Goal: Information Seeking & Learning: Check status

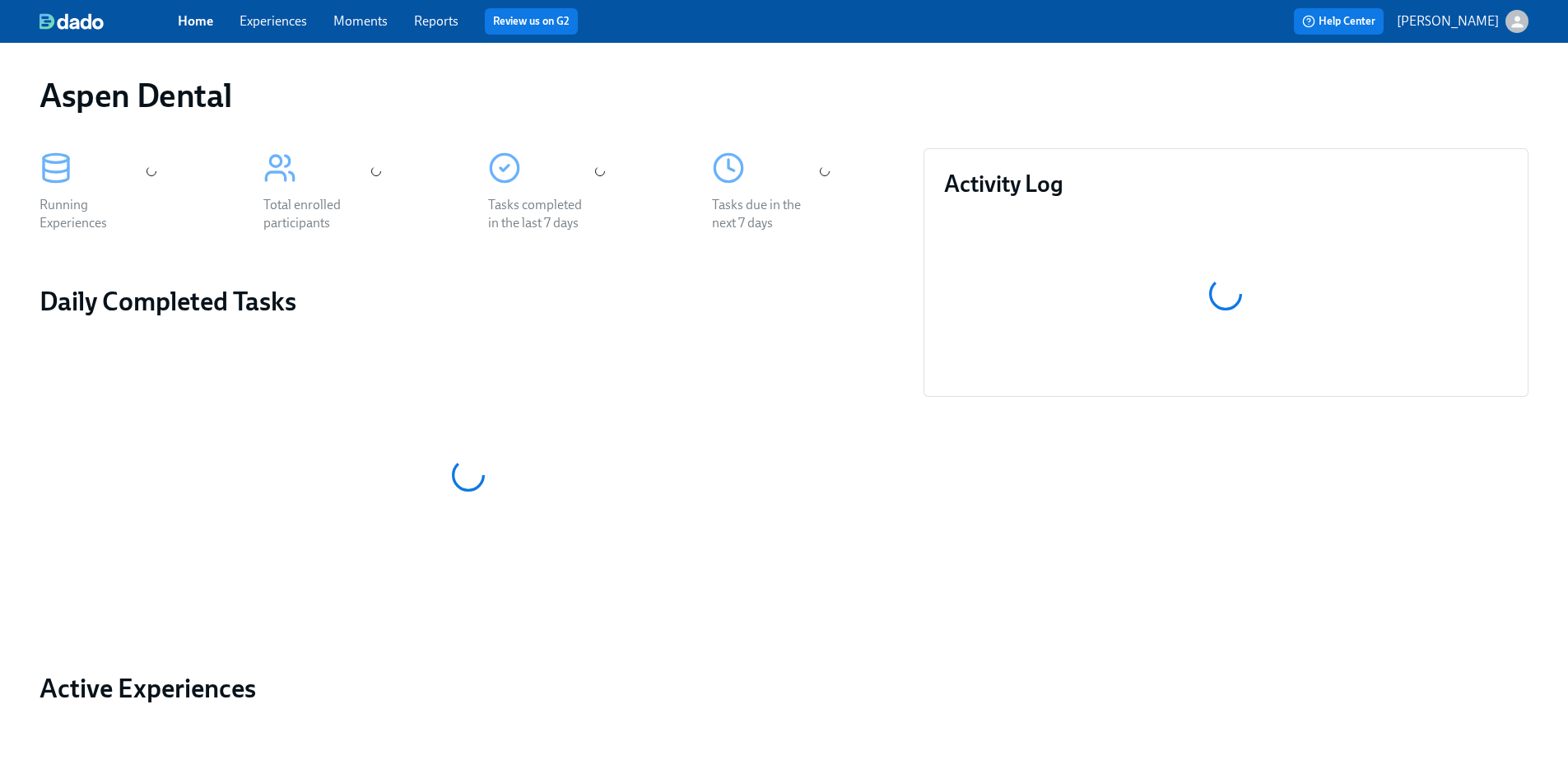
click at [455, 23] on div "Home Experiences Moments Reports Review us on G2" at bounding box center [516, 21] width 676 height 27
click at [450, 21] on link "Reports" at bounding box center [436, 21] width 44 height 16
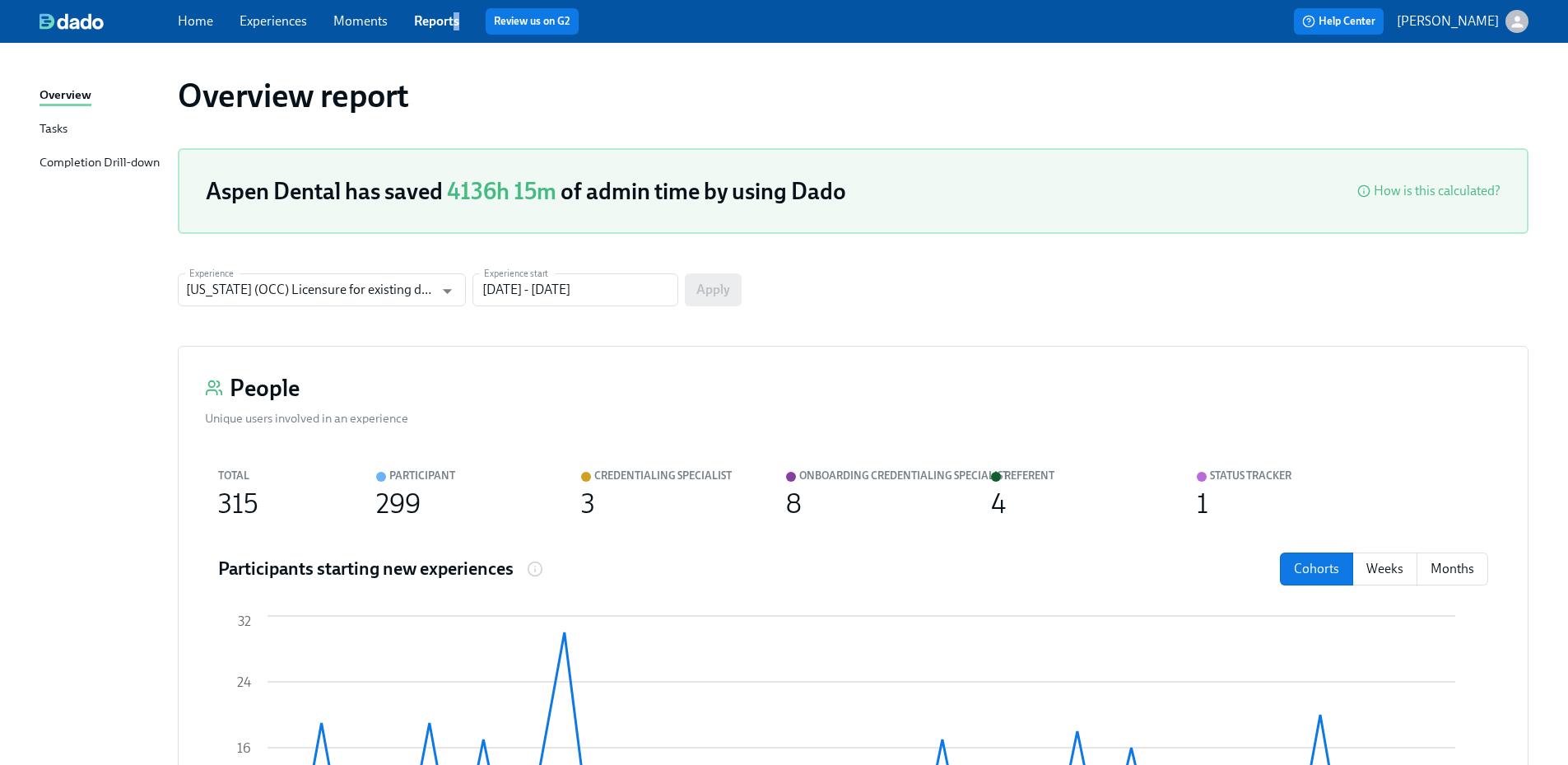
click at [85, 163] on div "Completion Drill-down" at bounding box center [99, 163] width 120 height 21
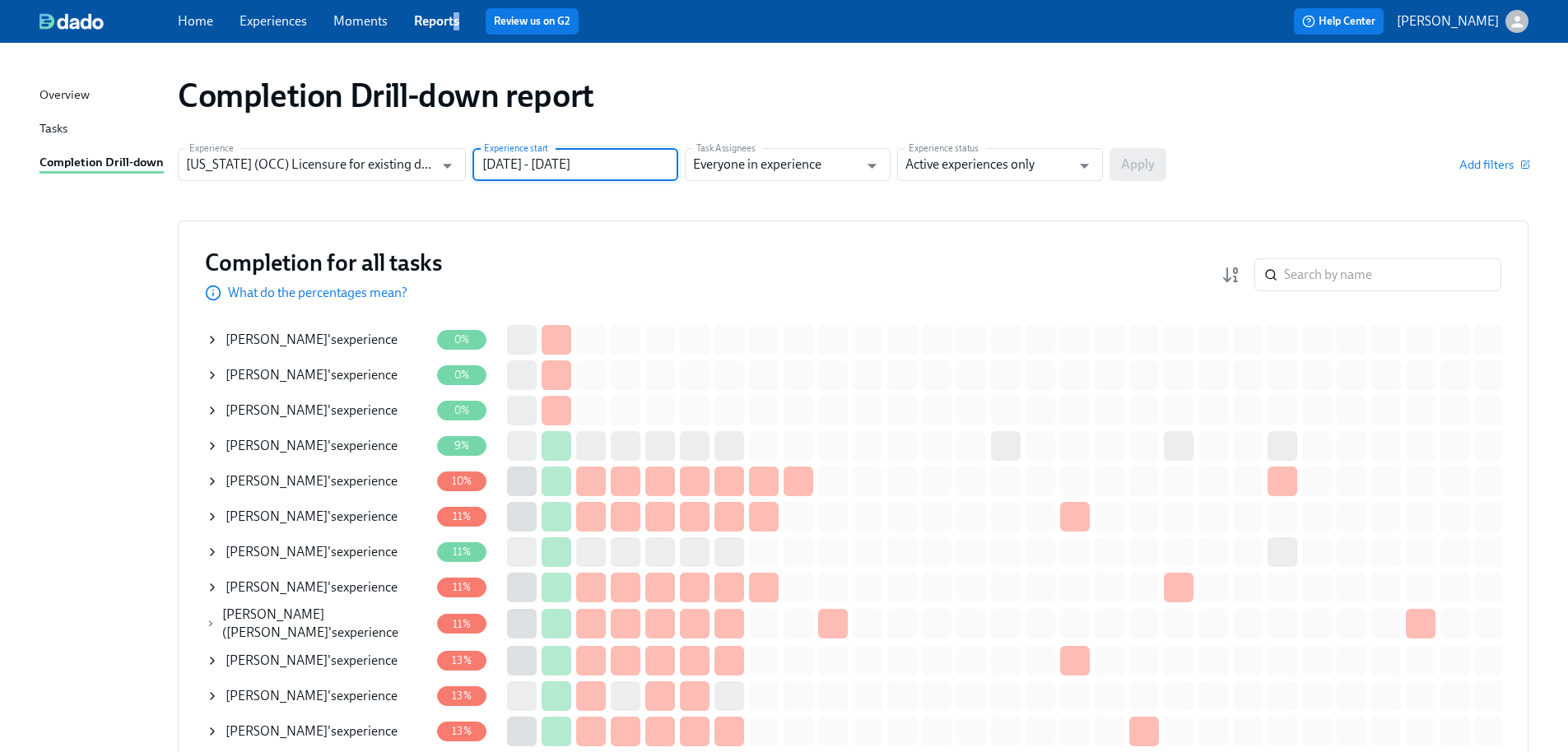
click at [623, 172] on input "[DATE] - [DATE]" at bounding box center [575, 164] width 206 height 32
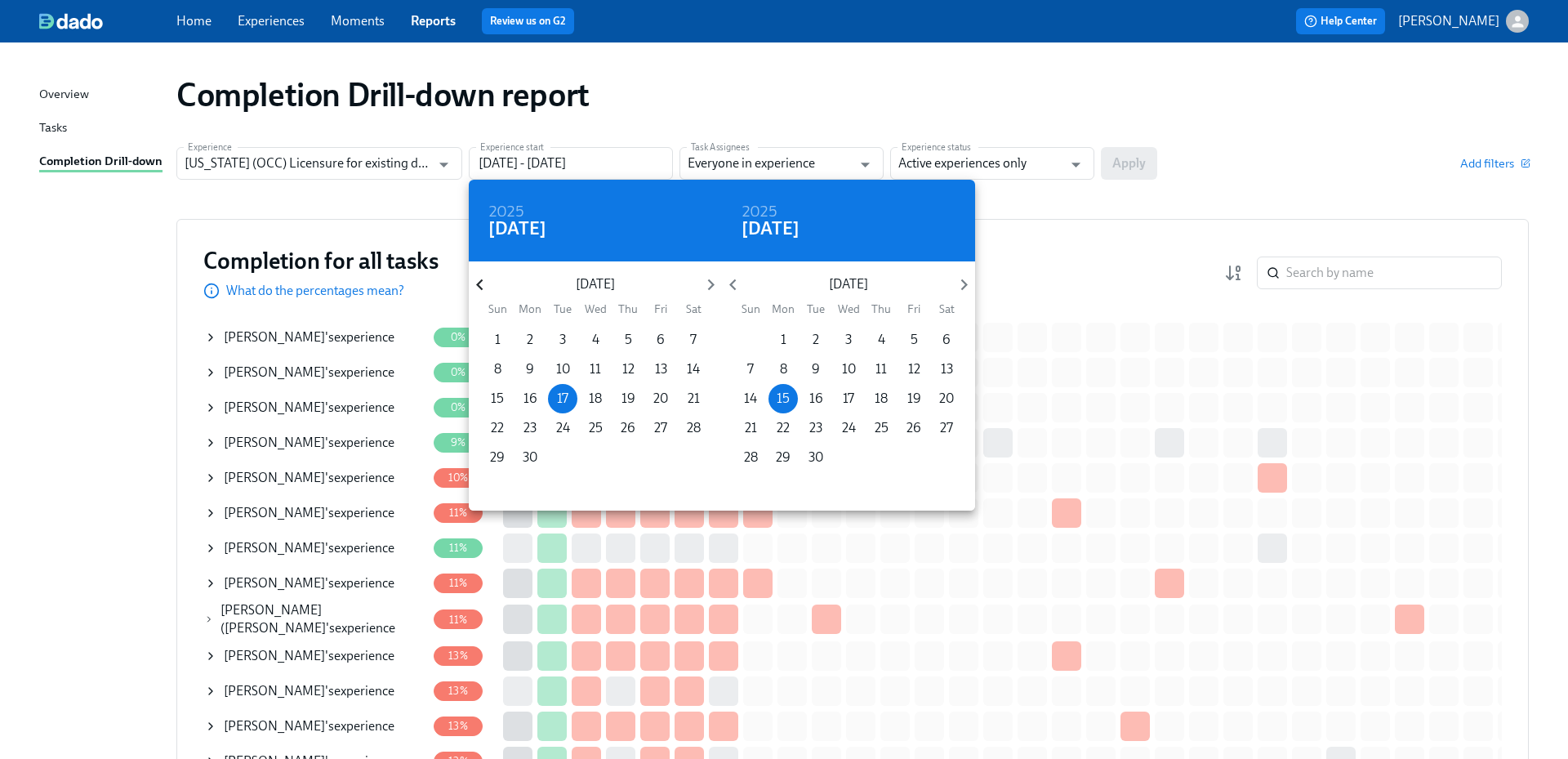
click at [479, 282] on icon "button" at bounding box center [479, 285] width 7 height 12
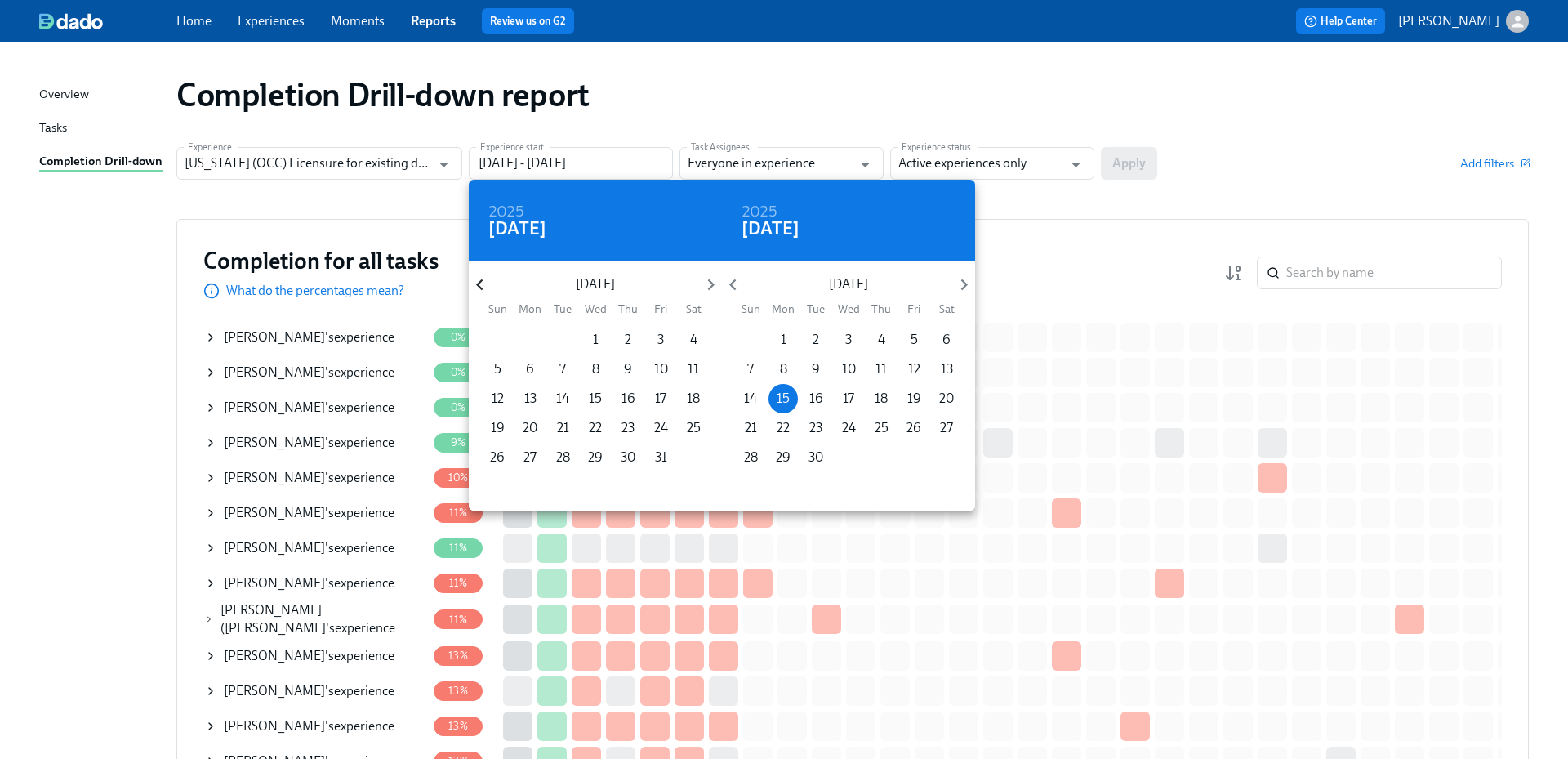
click at [479, 282] on icon "button" at bounding box center [479, 285] width 7 height 12
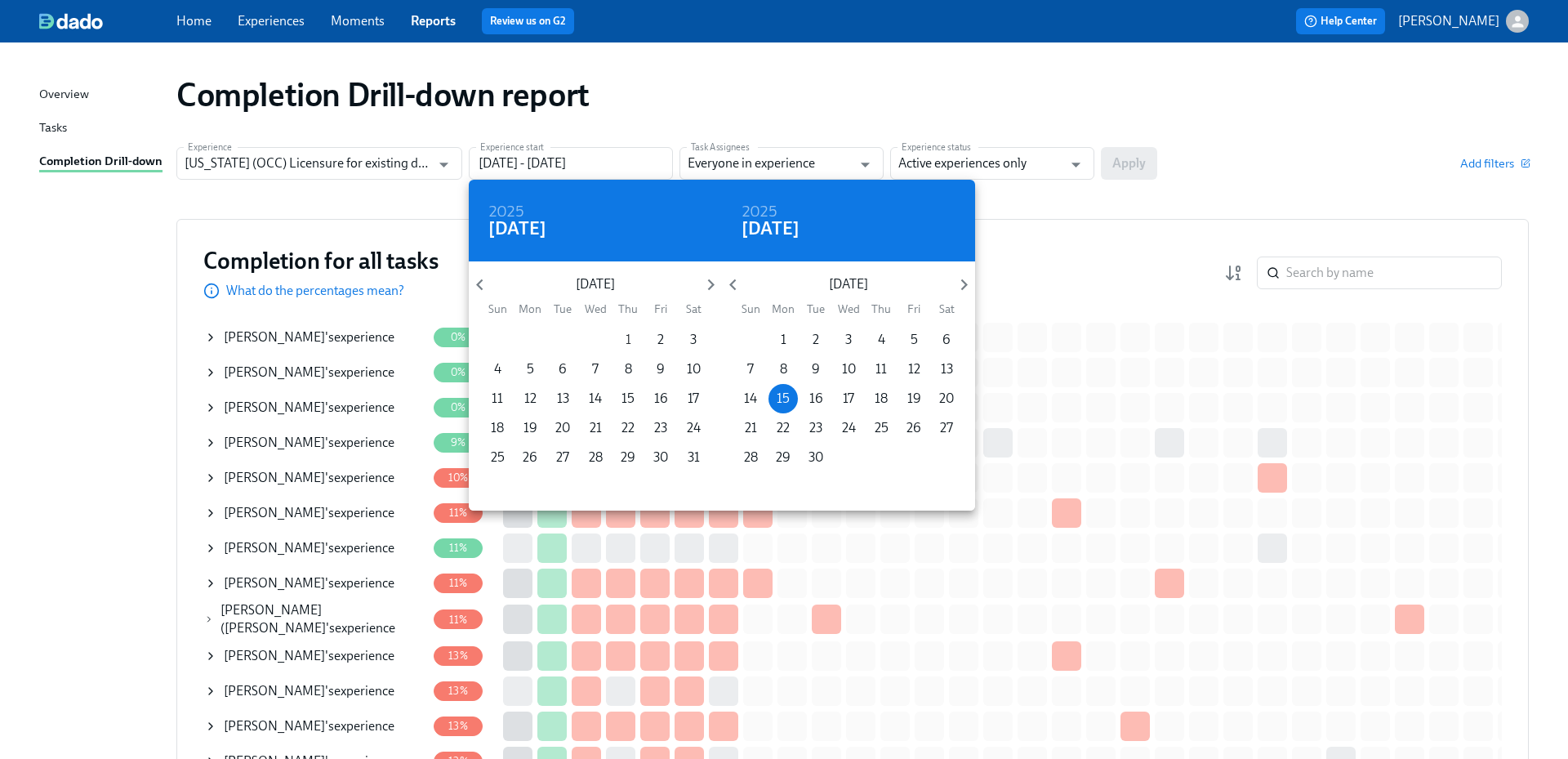
click at [631, 338] on span "1" at bounding box center [628, 340] width 29 height 18
type input "[DATE] - [DATE]"
click at [1012, 169] on div at bounding box center [784, 379] width 1568 height 759
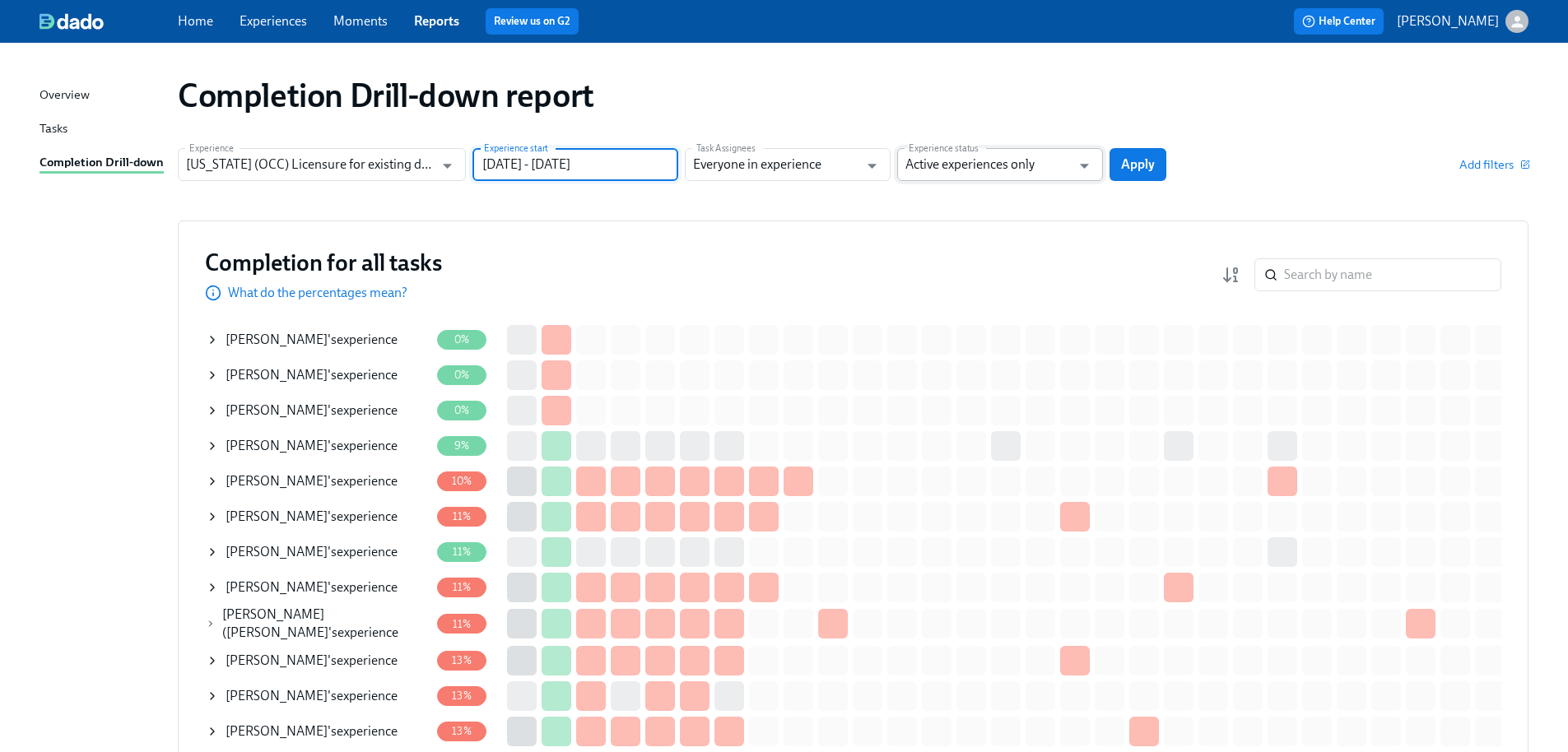
click at [1006, 161] on input "Active experiences only" at bounding box center [988, 164] width 165 height 32
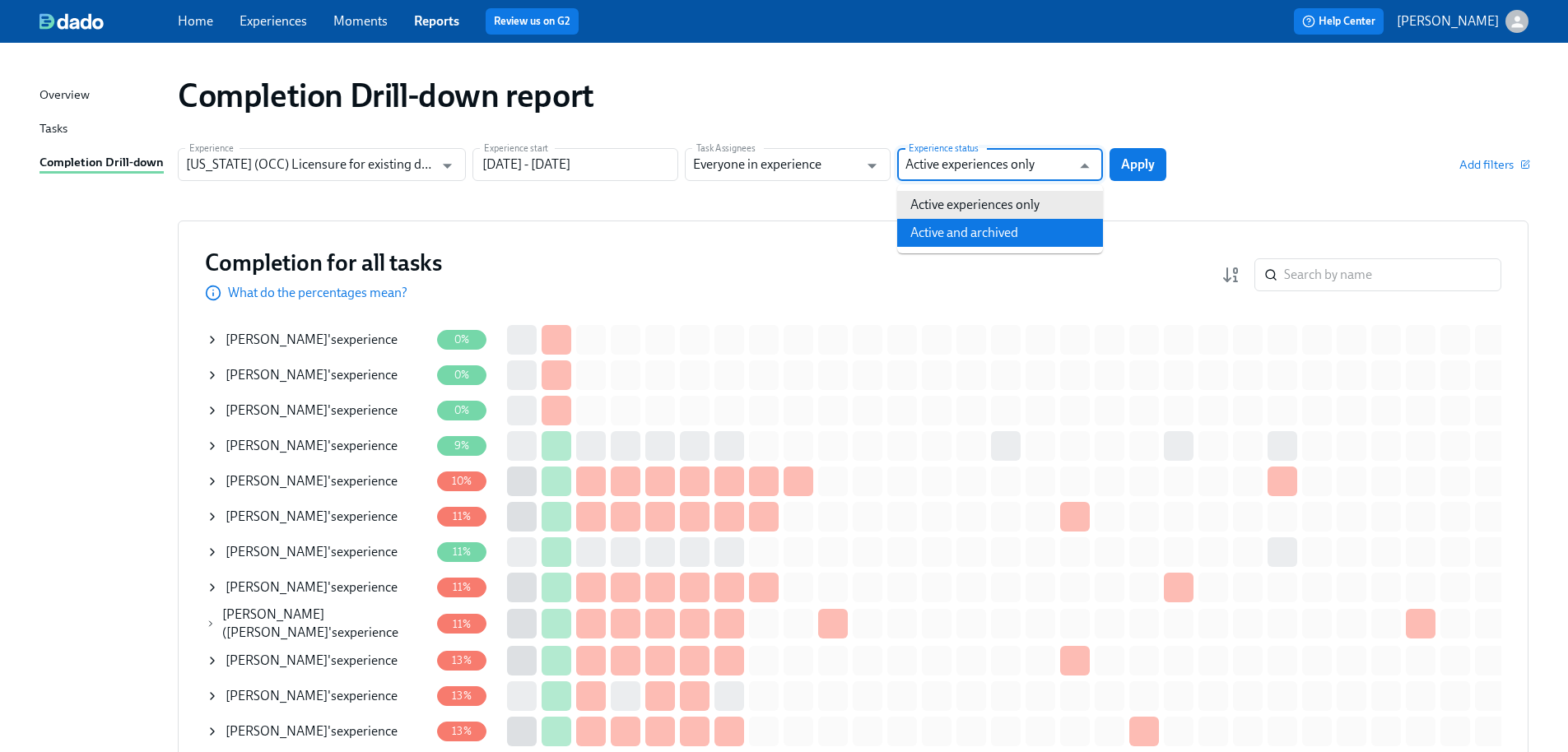
click at [993, 225] on li "Active and archived" at bounding box center [999, 232] width 206 height 28
type input "Active and archived"
click at [1143, 158] on span "Apply" at bounding box center [1138, 164] width 33 height 17
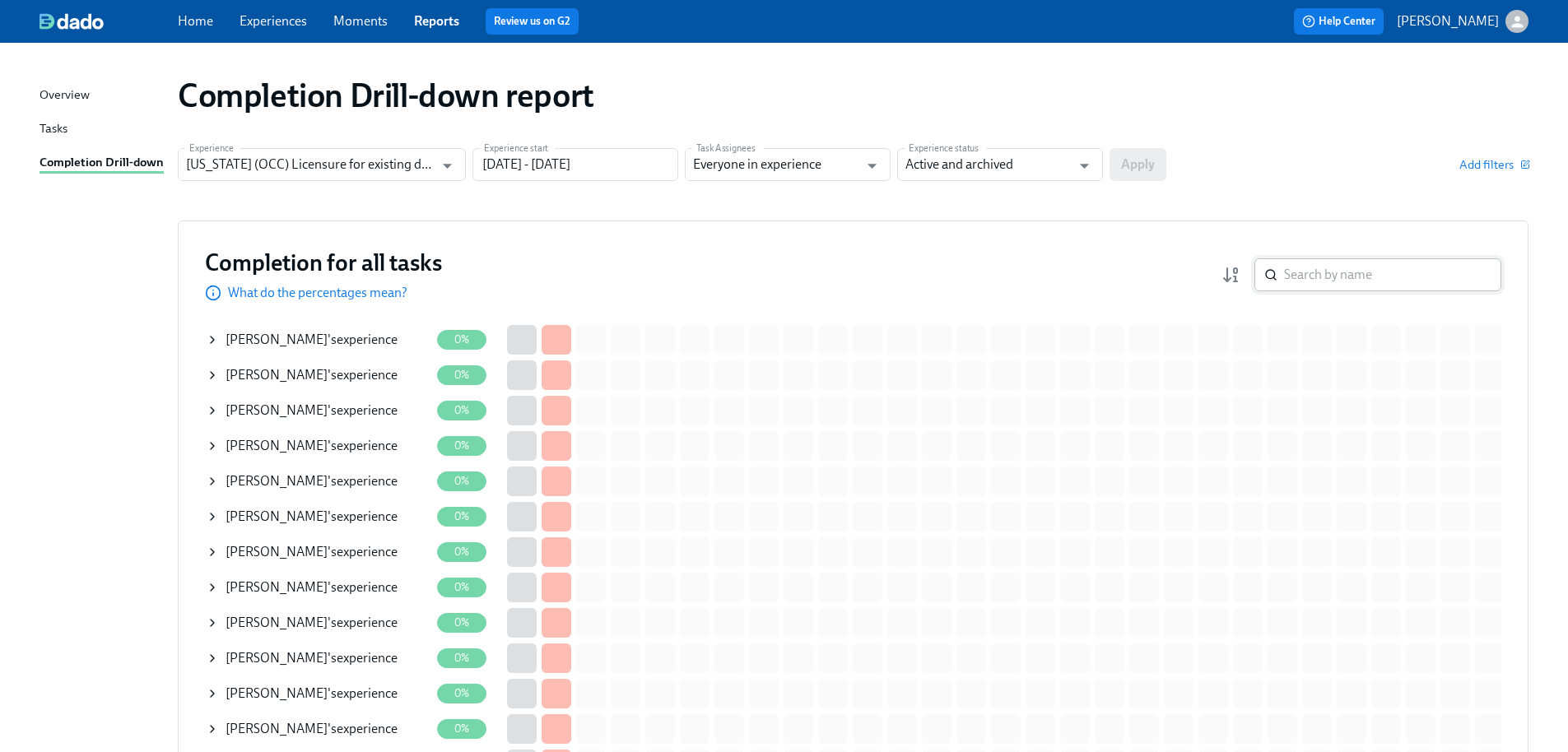
click at [1324, 278] on input "search" at bounding box center [1393, 275] width 218 height 32
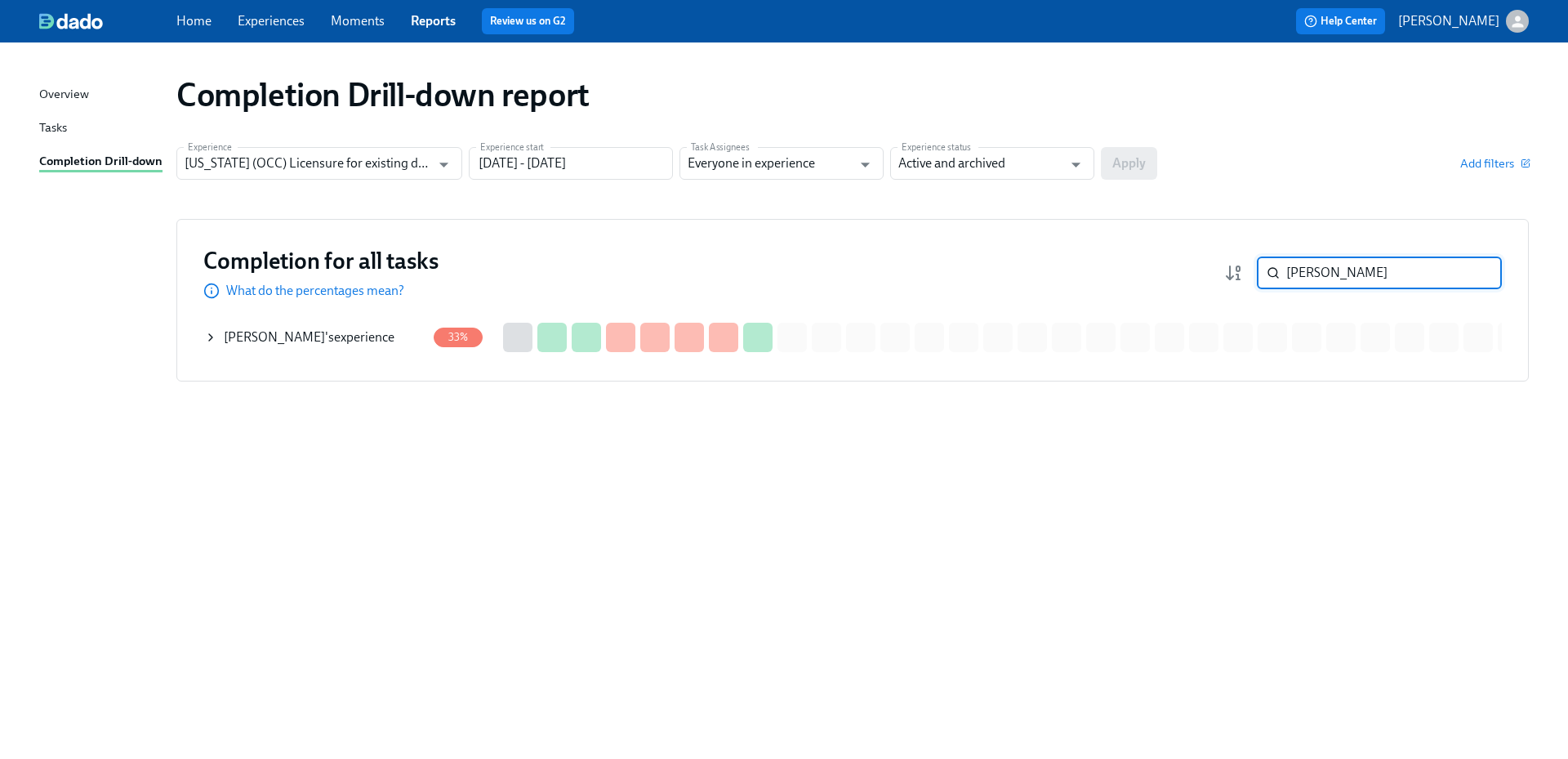
type input "[PERSON_NAME]"
click at [347, 339] on div "[PERSON_NAME] 's experience" at bounding box center [314, 337] width 222 height 32
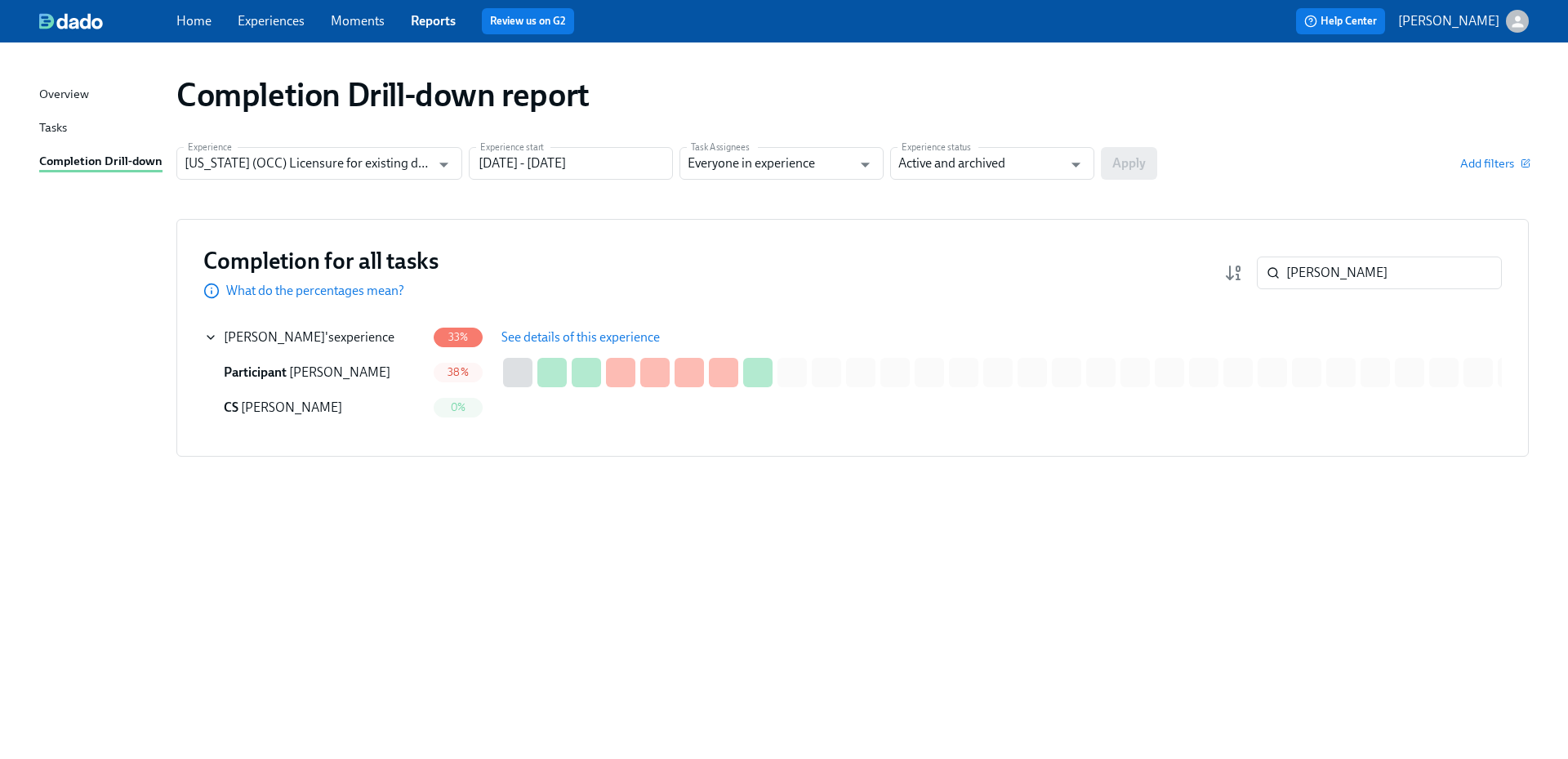
click at [621, 347] on button "See details of this experience" at bounding box center [581, 337] width 182 height 32
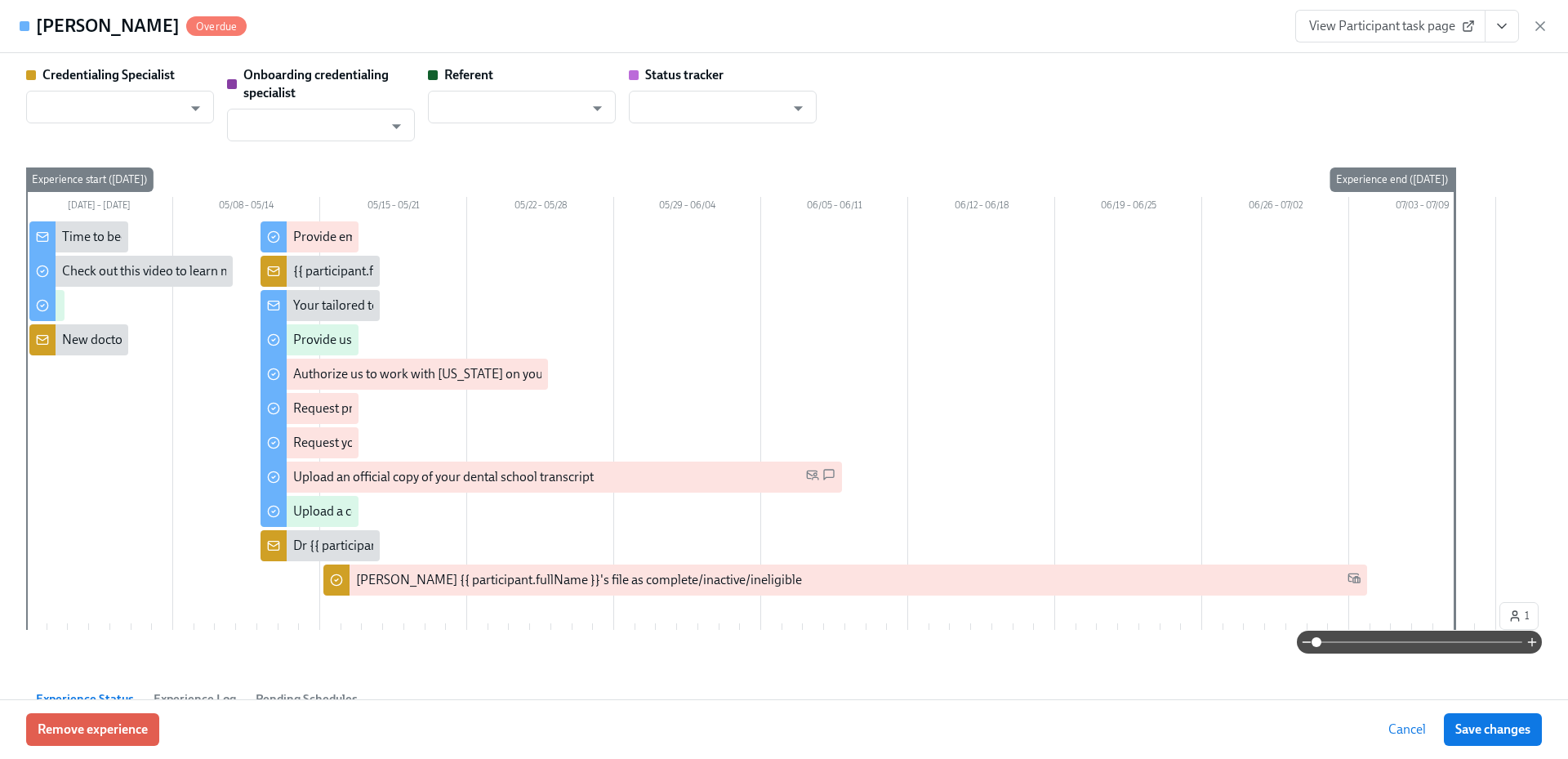
type input "[PERSON_NAME]"
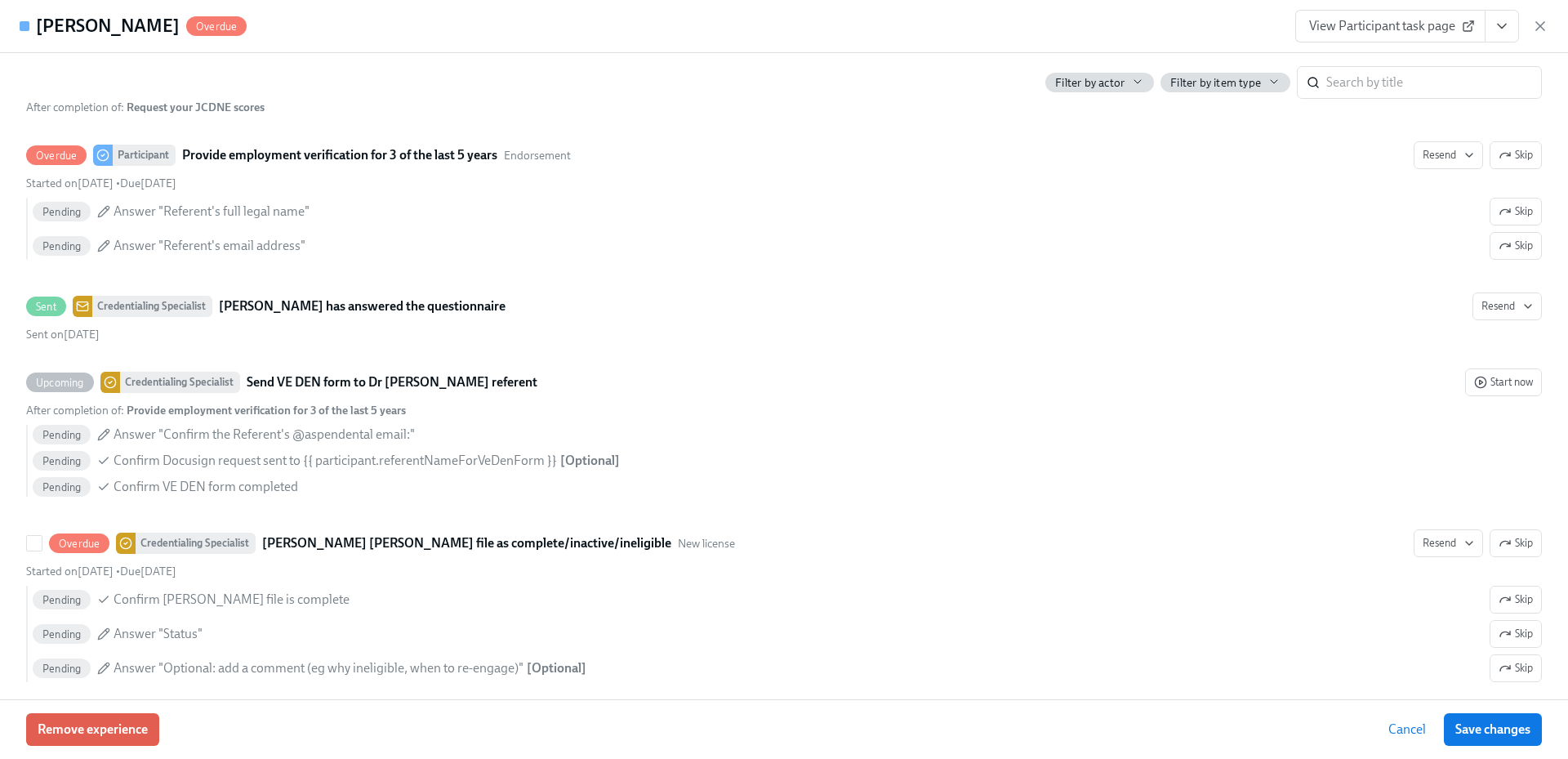
scroll to position [3401, 0]
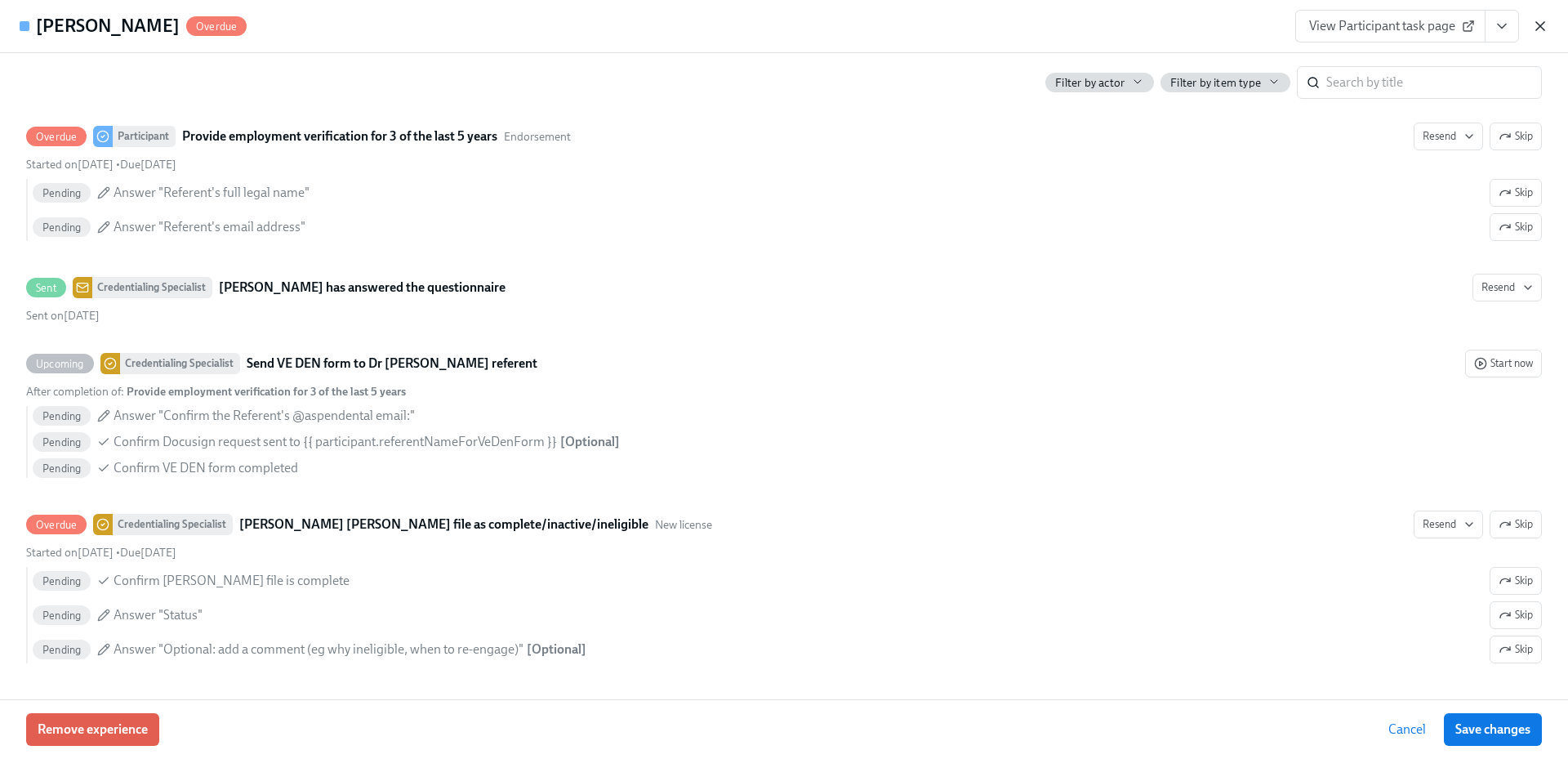
click at [1536, 27] on icon "button" at bounding box center [1540, 25] width 17 height 17
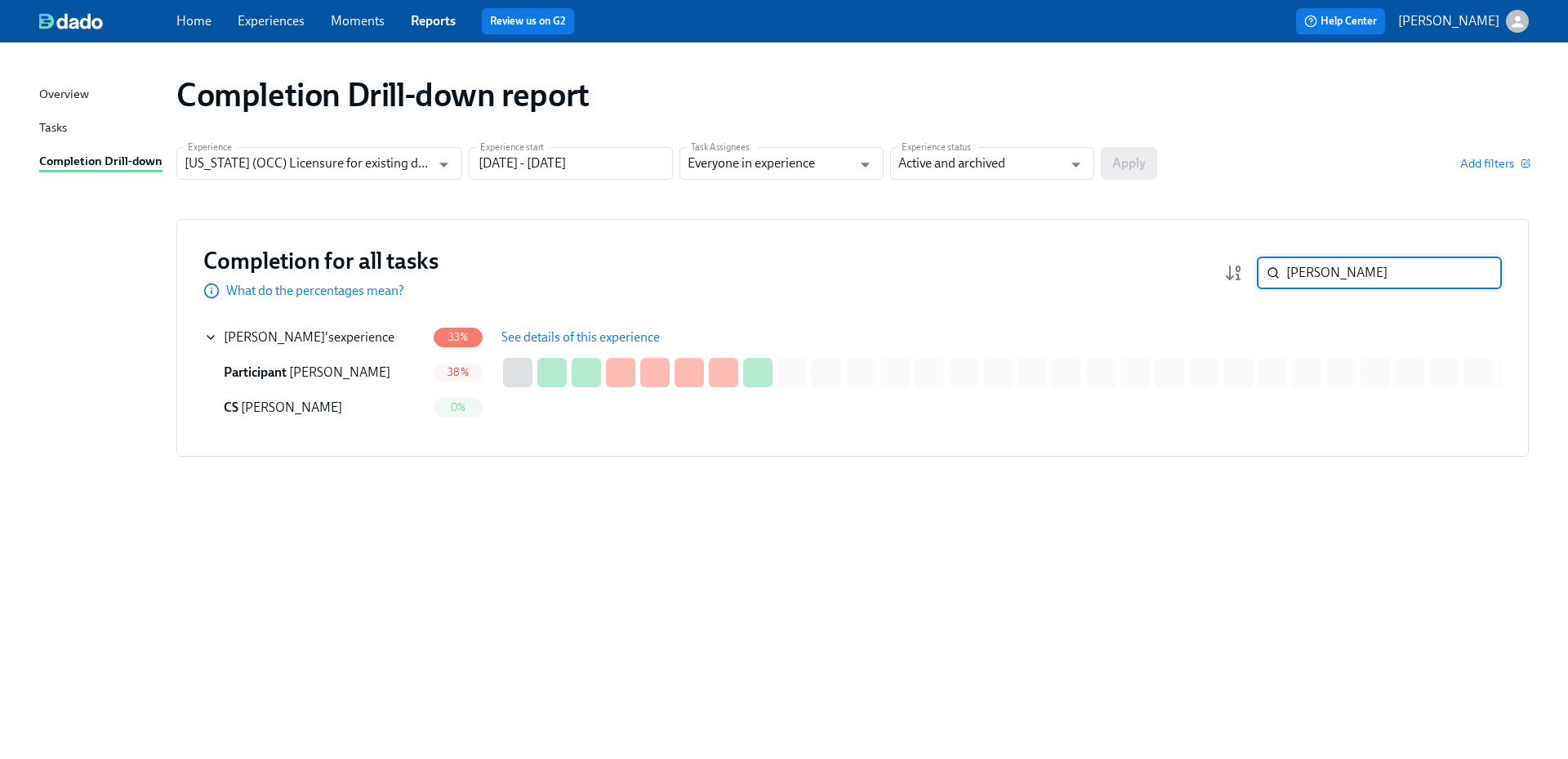
drag, startPoint x: 1320, startPoint y: 268, endPoint x: 1262, endPoint y: 267, distance: 58.0
click at [1262, 267] on div "[PERSON_NAME] ​" at bounding box center [1379, 273] width 245 height 32
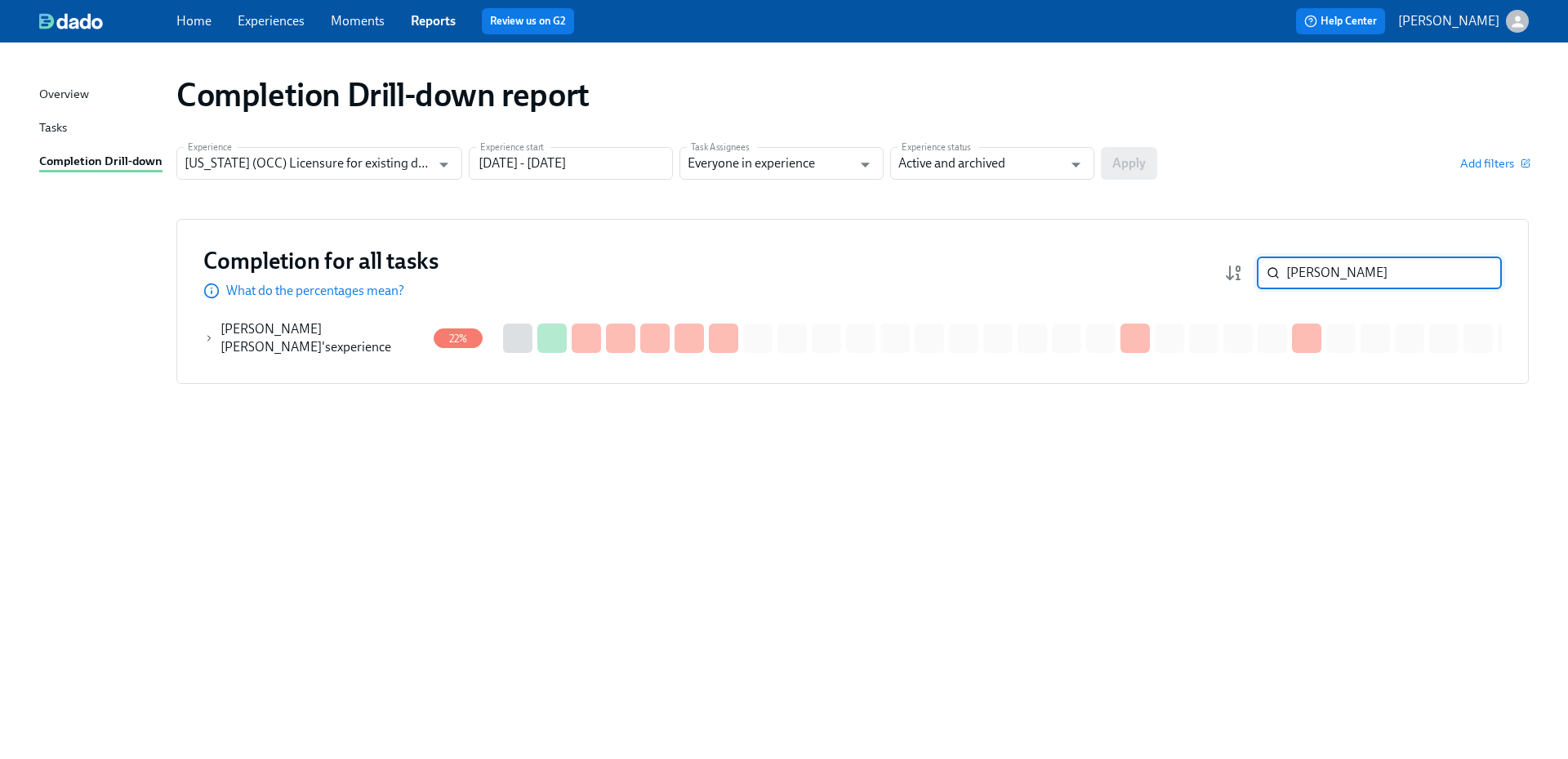
click at [366, 346] on div "[PERSON_NAME] [PERSON_NAME] 's experience" at bounding box center [314, 338] width 222 height 36
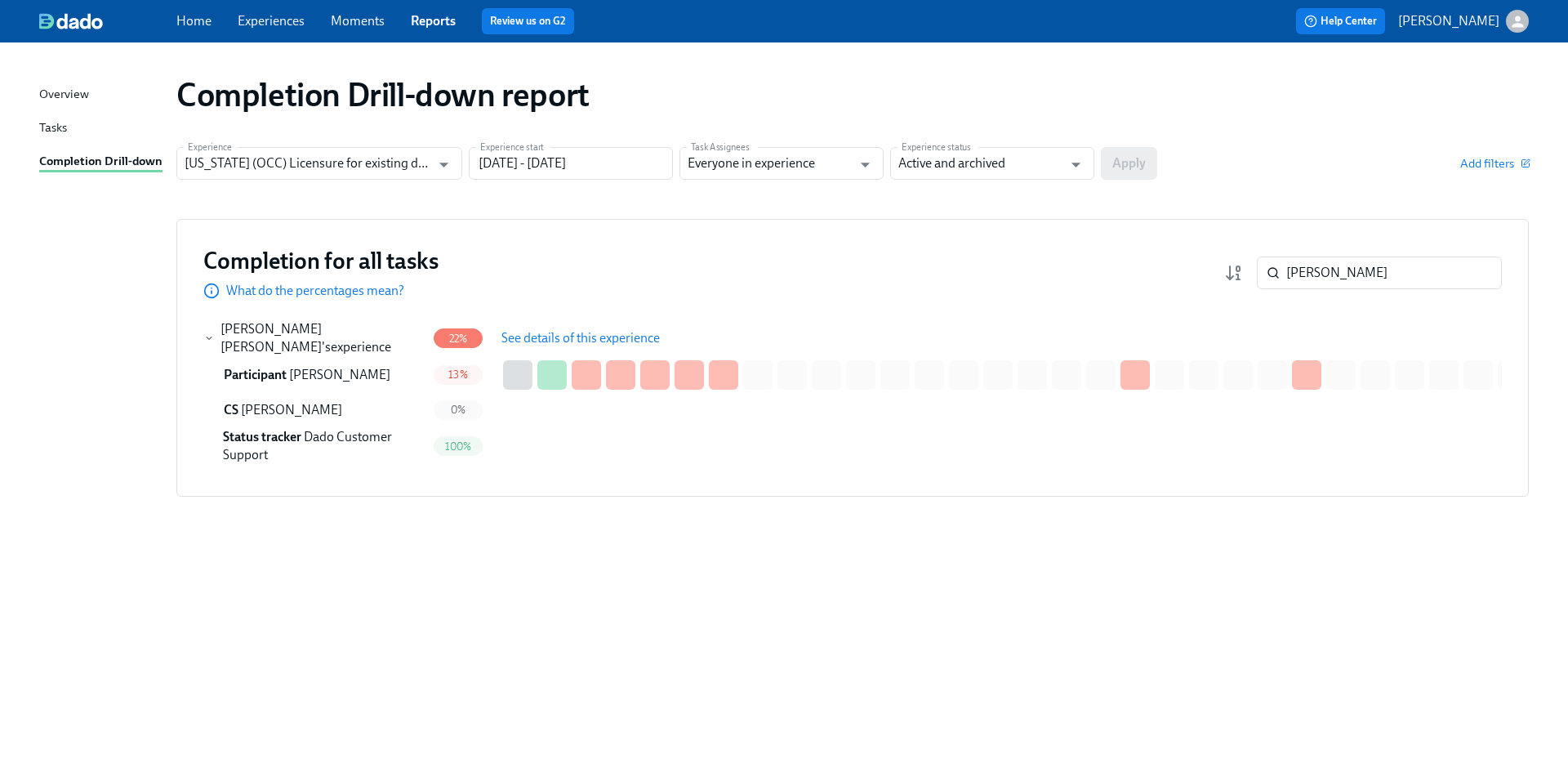
click at [545, 331] on span "See details of this experience" at bounding box center [580, 338] width 158 height 17
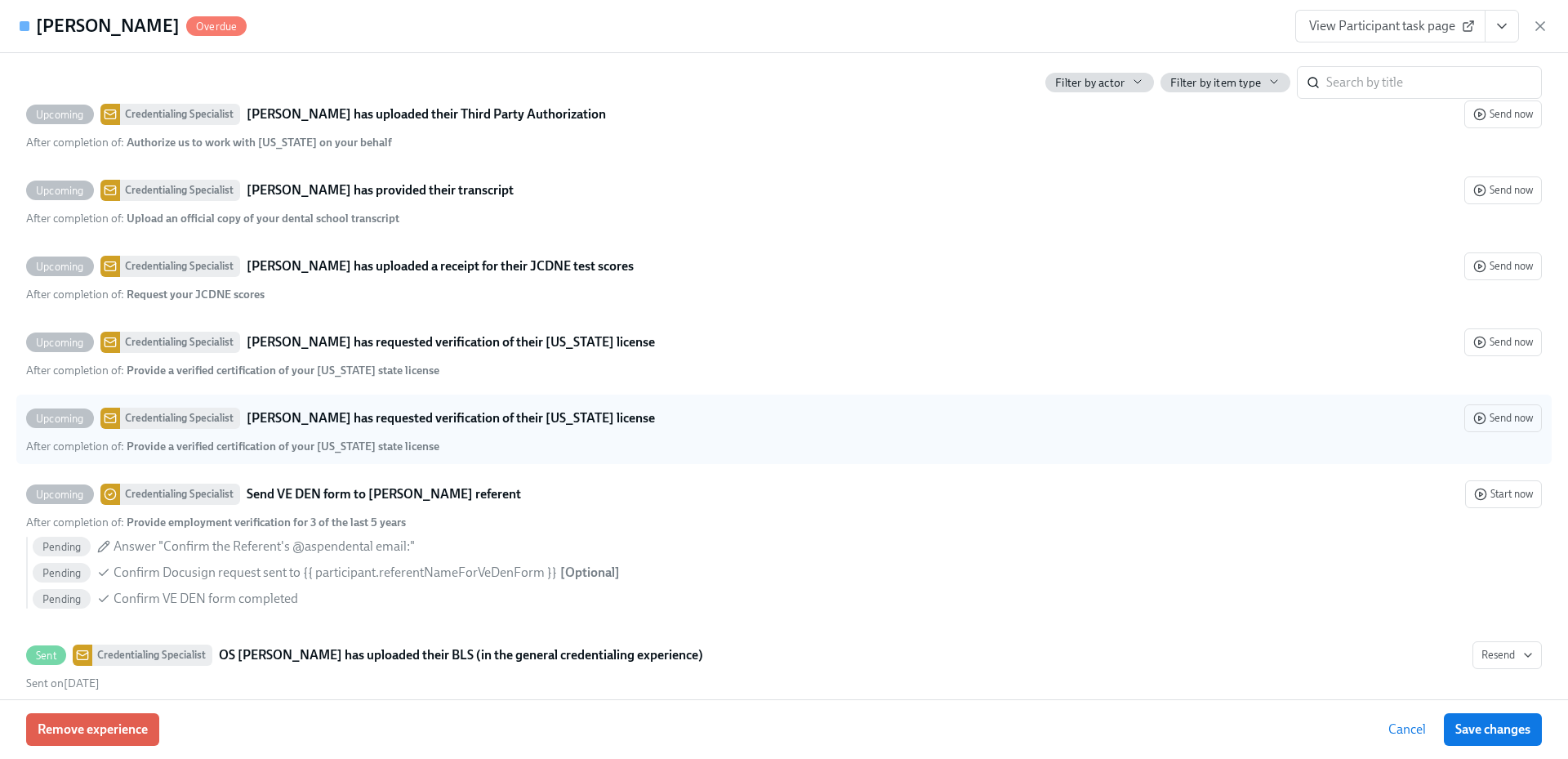
scroll to position [4024, 0]
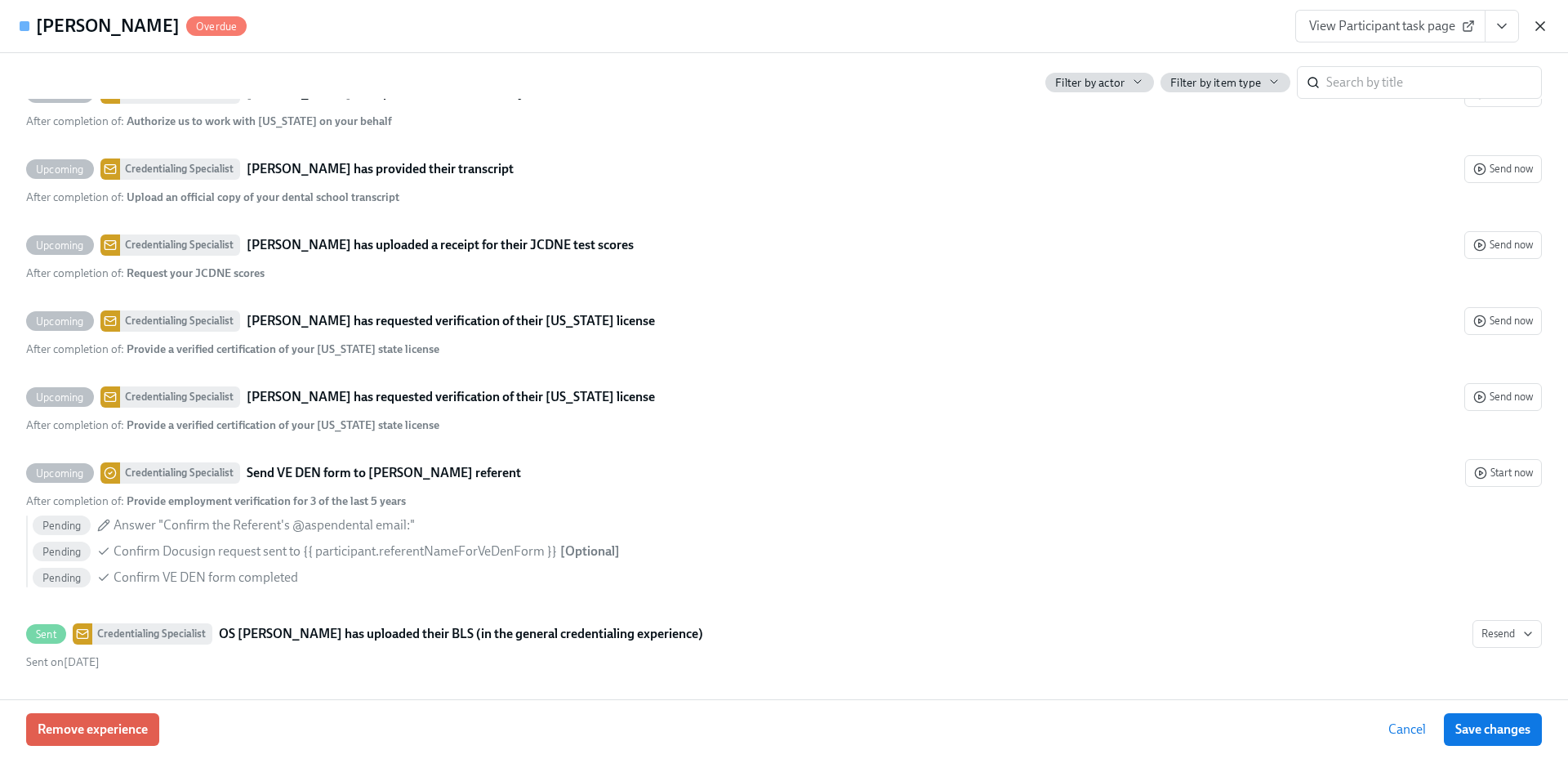
click at [1535, 29] on icon "button" at bounding box center [1540, 25] width 17 height 17
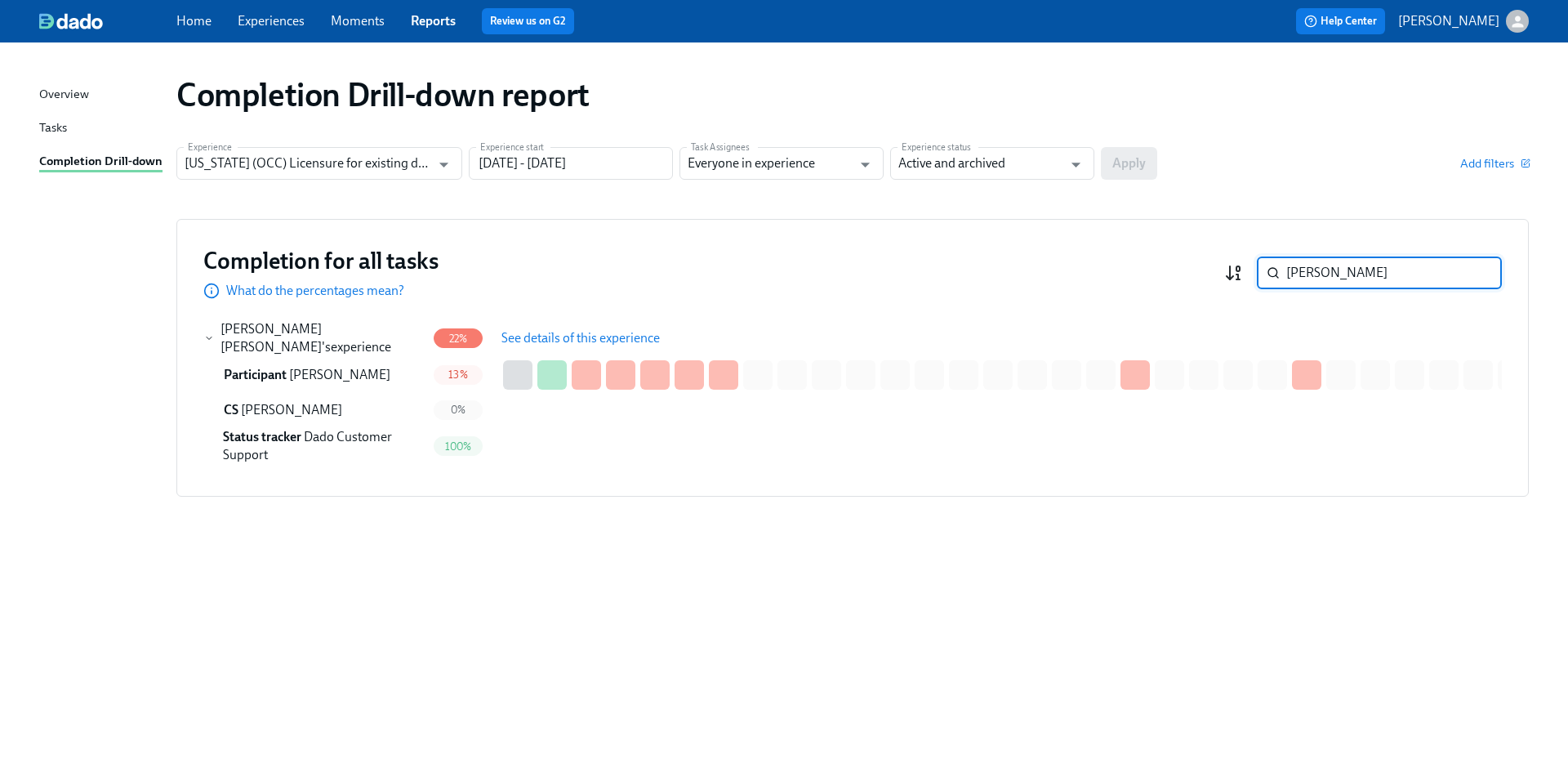
drag, startPoint x: 1348, startPoint y: 272, endPoint x: 1238, endPoint y: 272, distance: 110.0
click at [1238, 272] on div "[PERSON_NAME] ​" at bounding box center [1363, 273] width 277 height 32
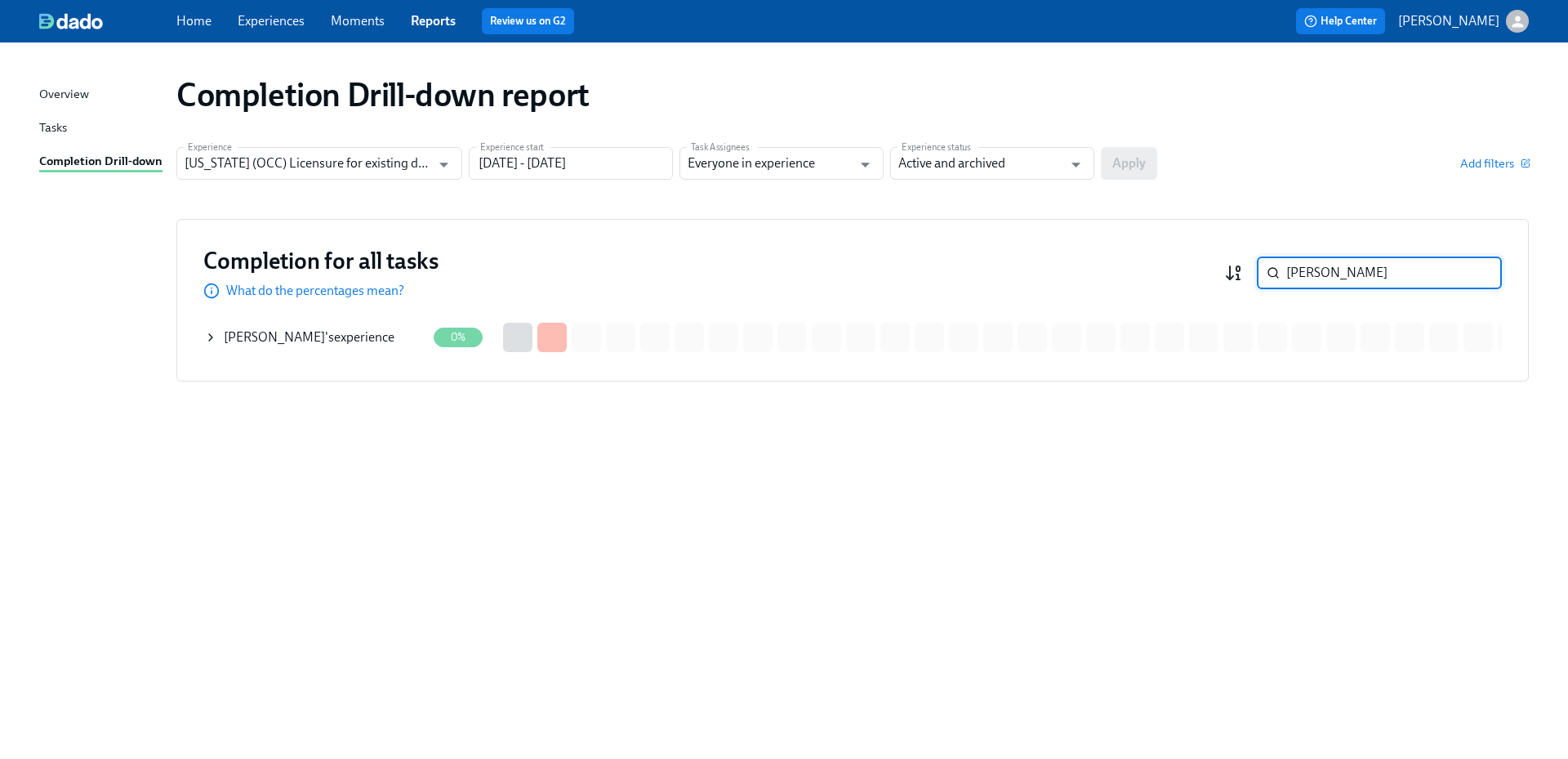
drag, startPoint x: 1349, startPoint y: 270, endPoint x: 1233, endPoint y: 270, distance: 116.0
click at [1233, 270] on div "[PERSON_NAME] ​" at bounding box center [1363, 273] width 277 height 32
click at [355, 325] on div "[PERSON_NAME] 's experience" at bounding box center [314, 337] width 222 height 32
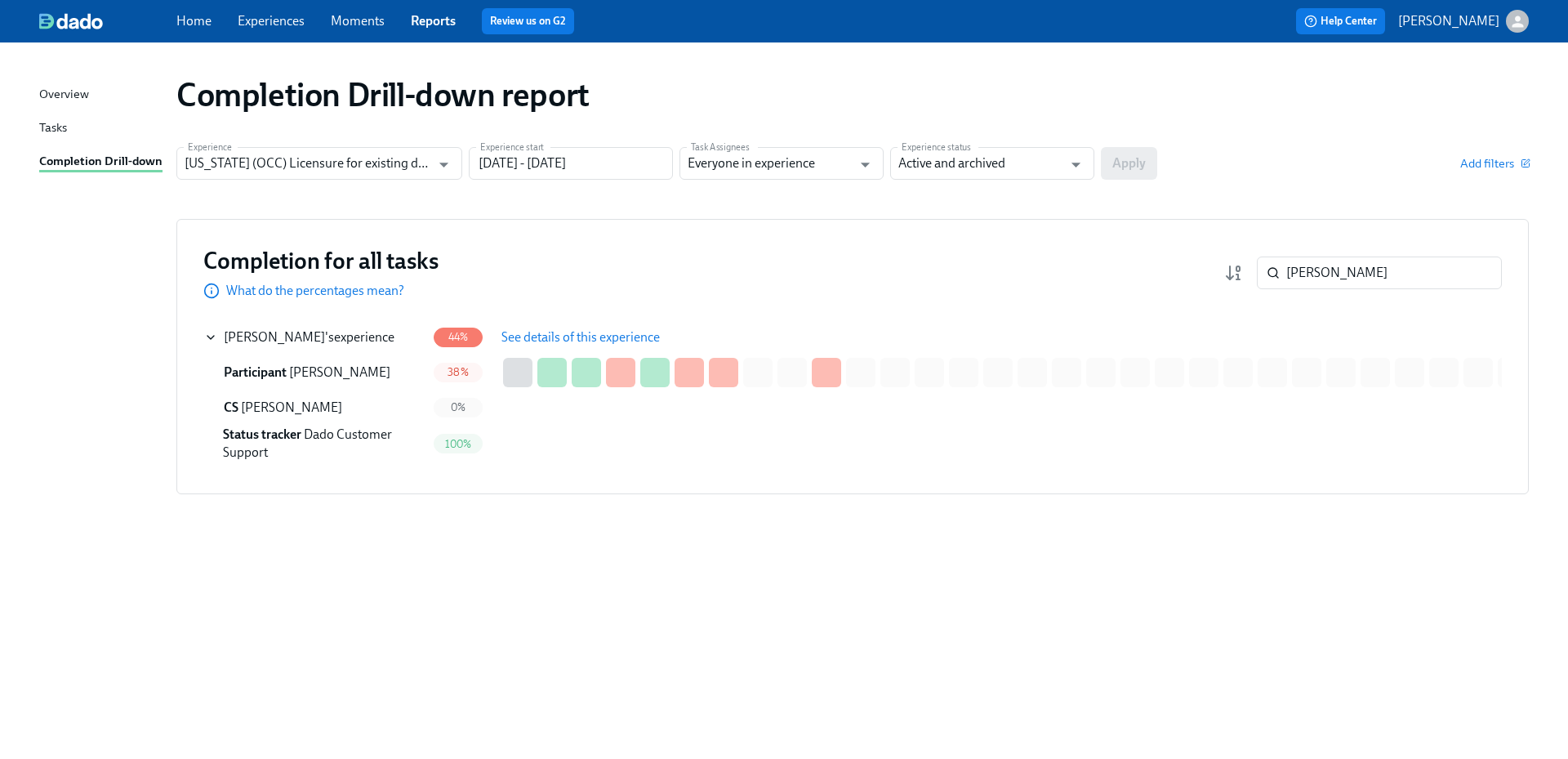
click at [552, 340] on span "See details of this experience" at bounding box center [580, 337] width 158 height 17
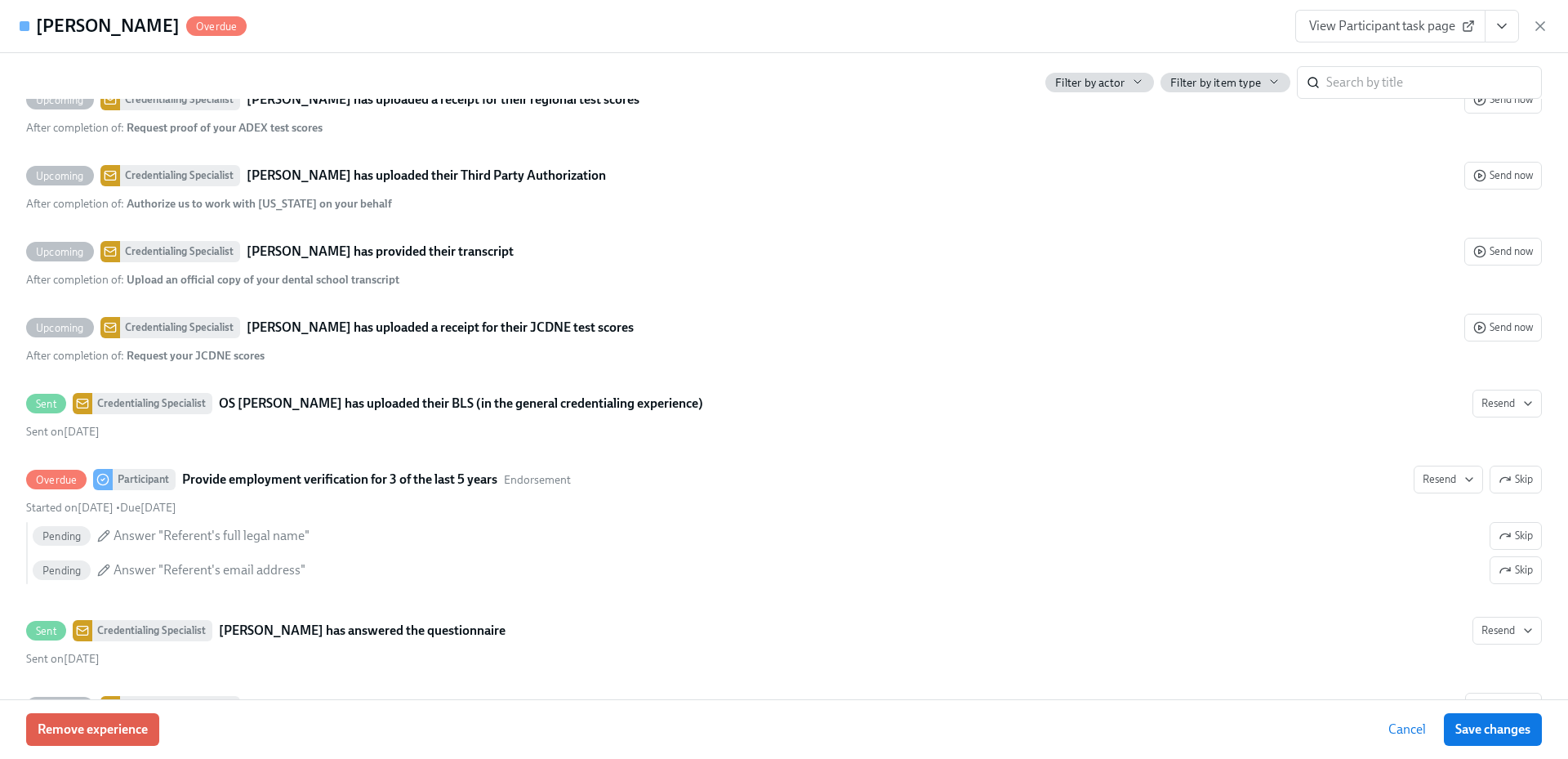
scroll to position [3594, 0]
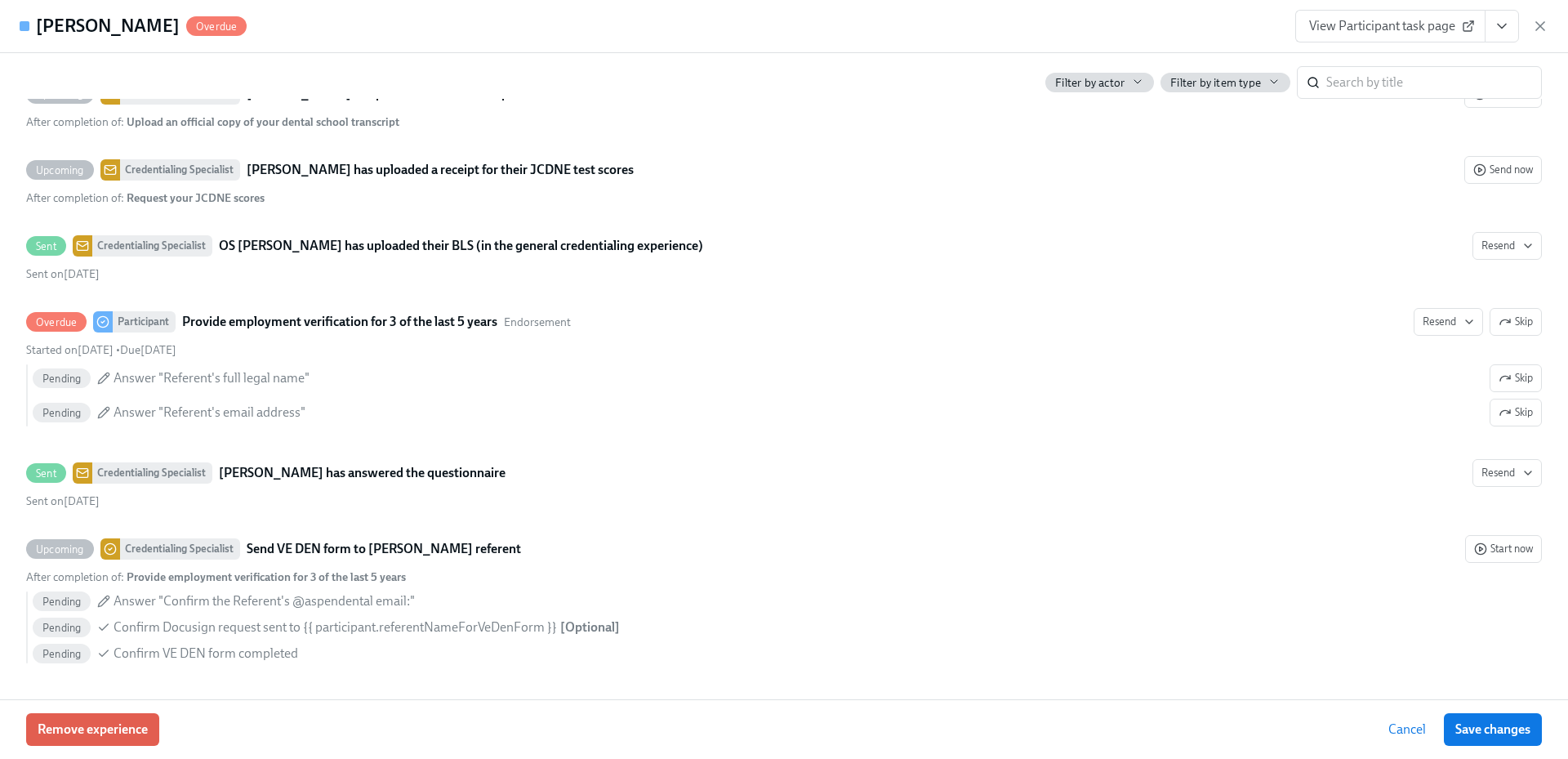
click at [1533, 35] on div "View Participant task page" at bounding box center [1421, 25] width 253 height 32
click at [1537, 27] on icon "button" at bounding box center [1540, 25] width 17 height 17
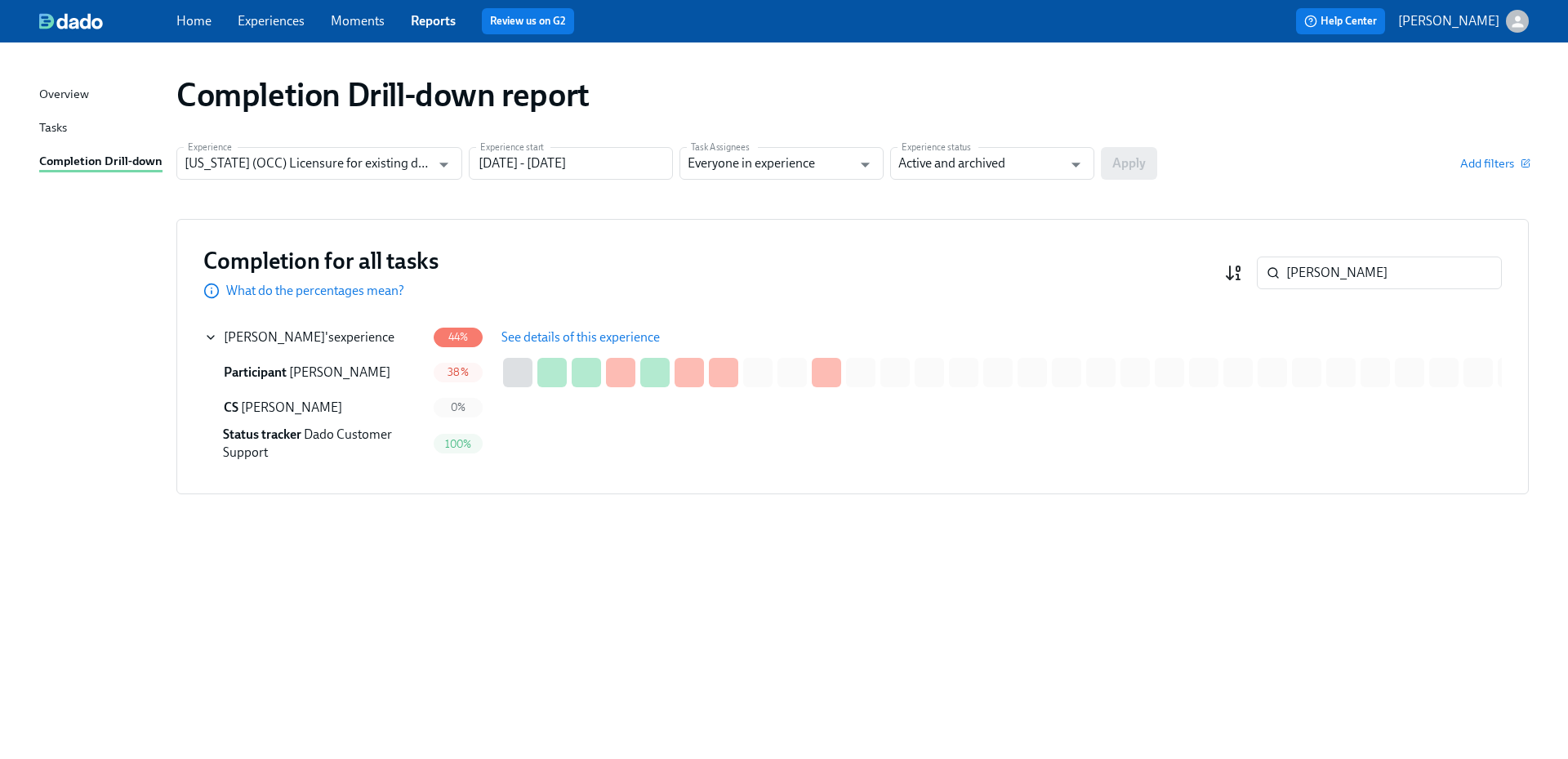
drag, startPoint x: 1375, startPoint y: 251, endPoint x: 1234, endPoint y: 265, distance: 141.7
click at [1234, 265] on div "Completion for all tasks What do the percentages mean? [PERSON_NAME] ​" at bounding box center [852, 273] width 1299 height 54
drag, startPoint x: 1335, startPoint y: 267, endPoint x: 1259, endPoint y: 270, distance: 76.1
click at [1259, 270] on div "[PERSON_NAME] ​" at bounding box center [1379, 273] width 245 height 32
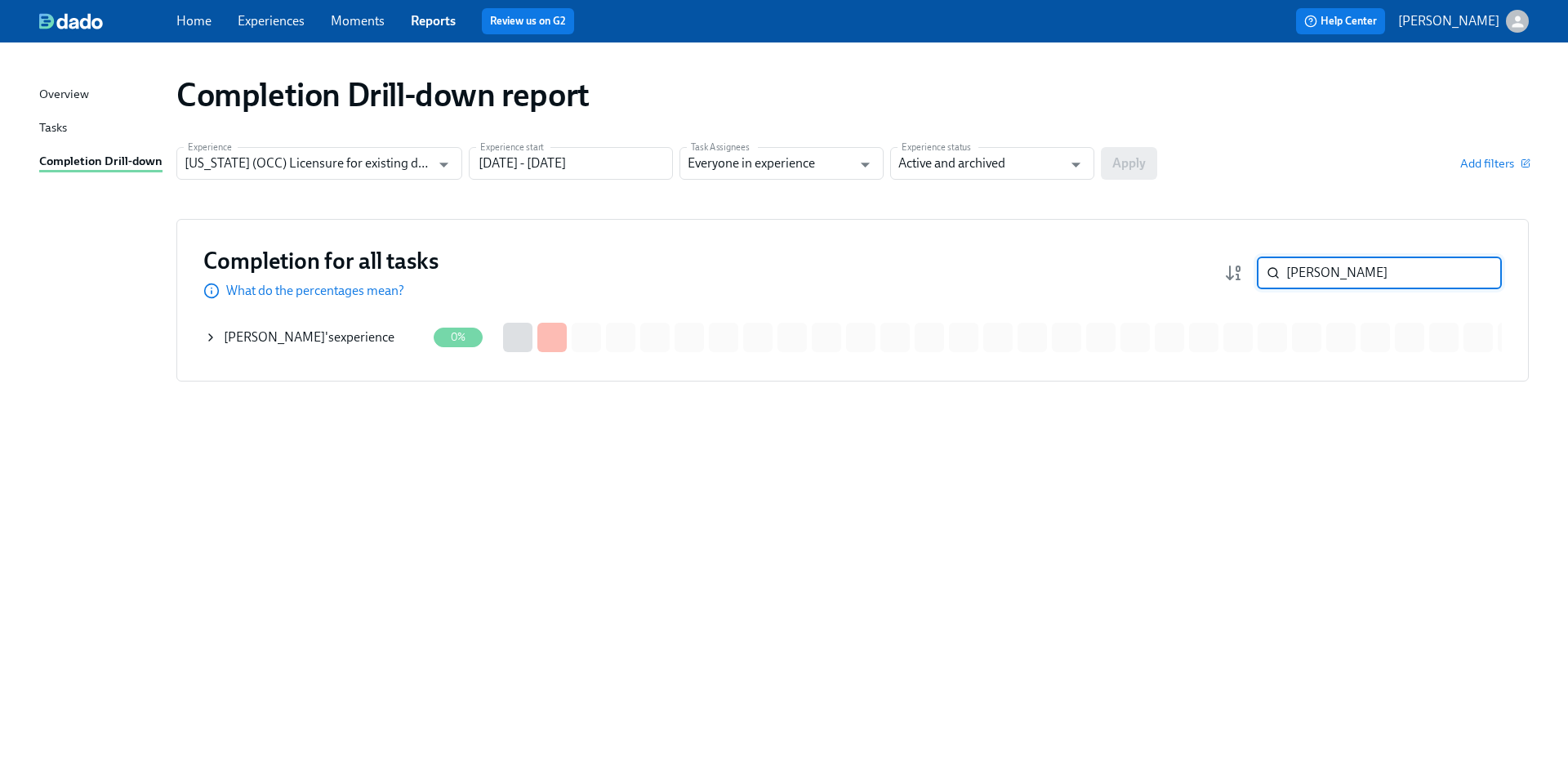
type input "[PERSON_NAME]"
click at [331, 344] on div "[PERSON_NAME] 's experience" at bounding box center [309, 337] width 171 height 18
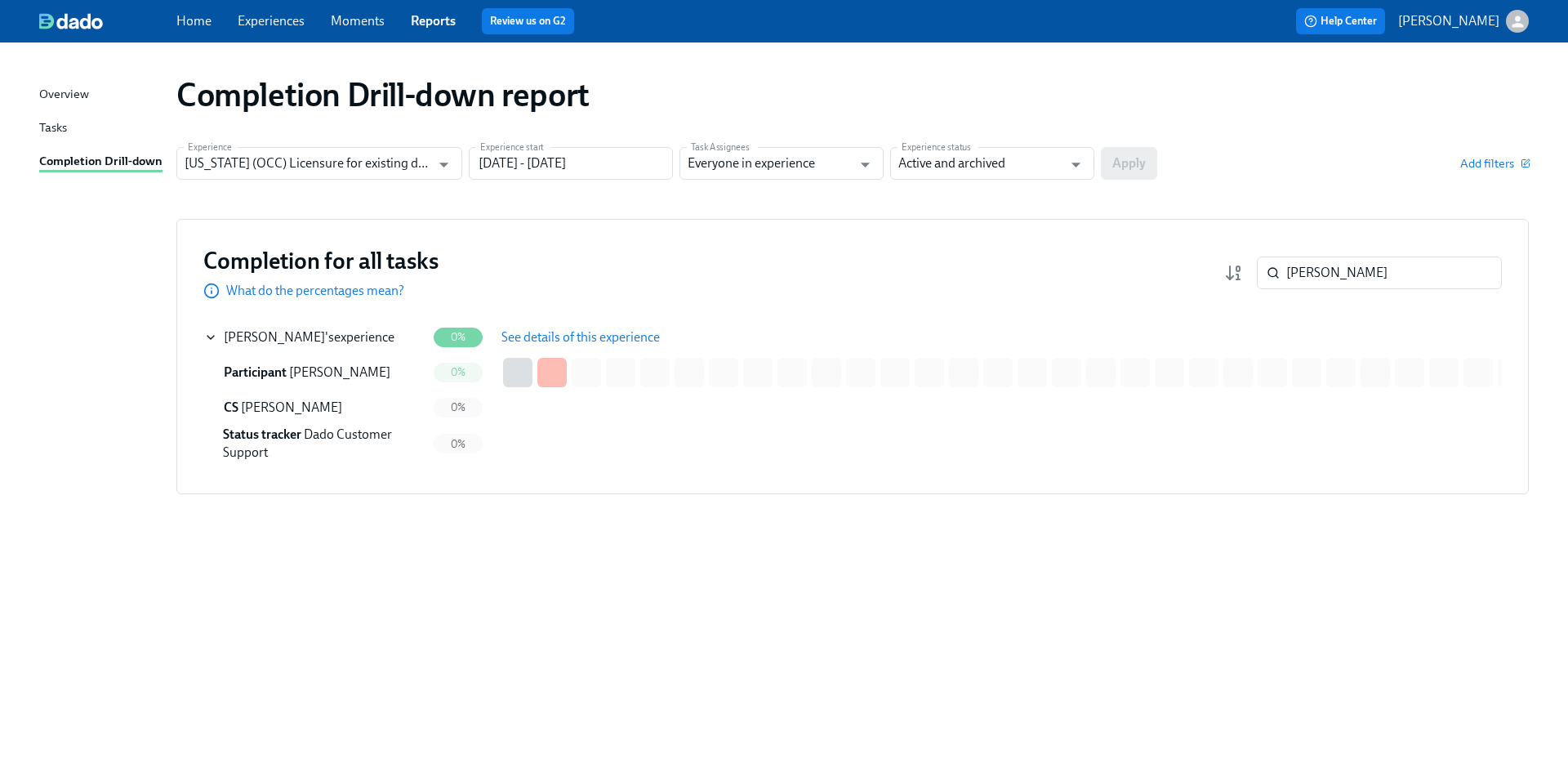
click at [574, 337] on span "See details of this experience" at bounding box center [580, 337] width 158 height 17
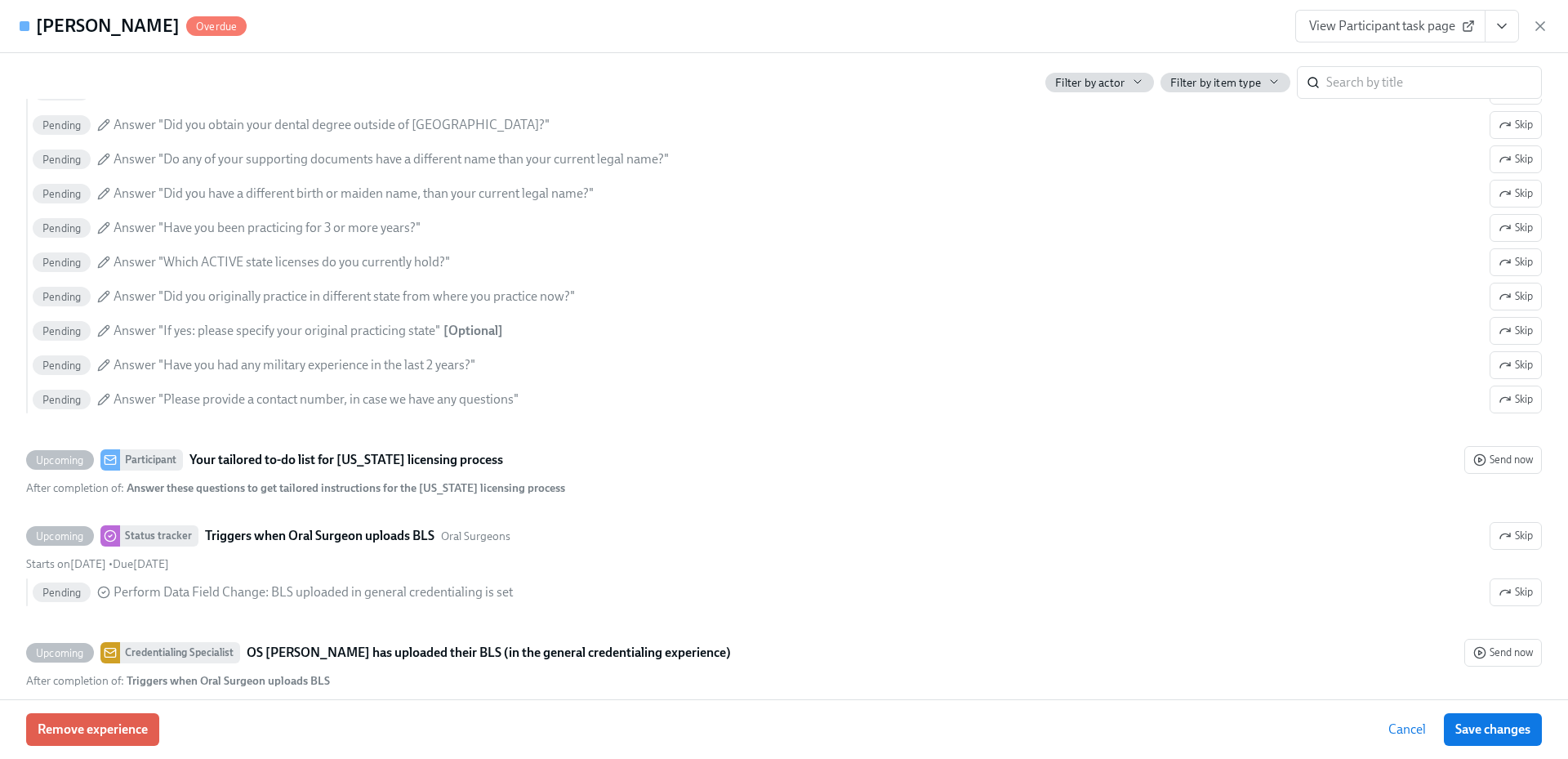
scroll to position [883, 0]
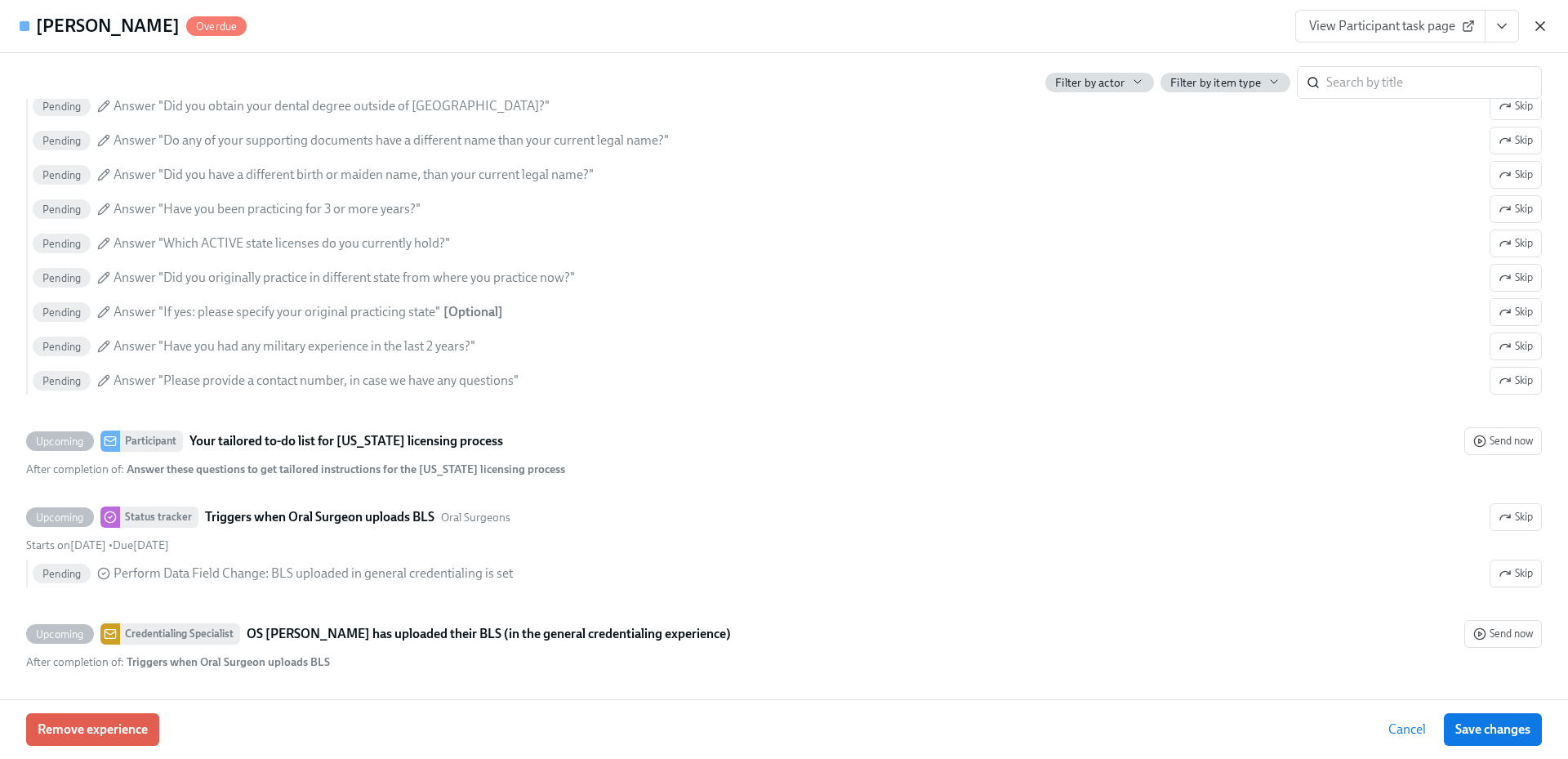
click at [1545, 29] on icon "button" at bounding box center [1540, 25] width 17 height 17
